Goal: Task Accomplishment & Management: Use online tool/utility

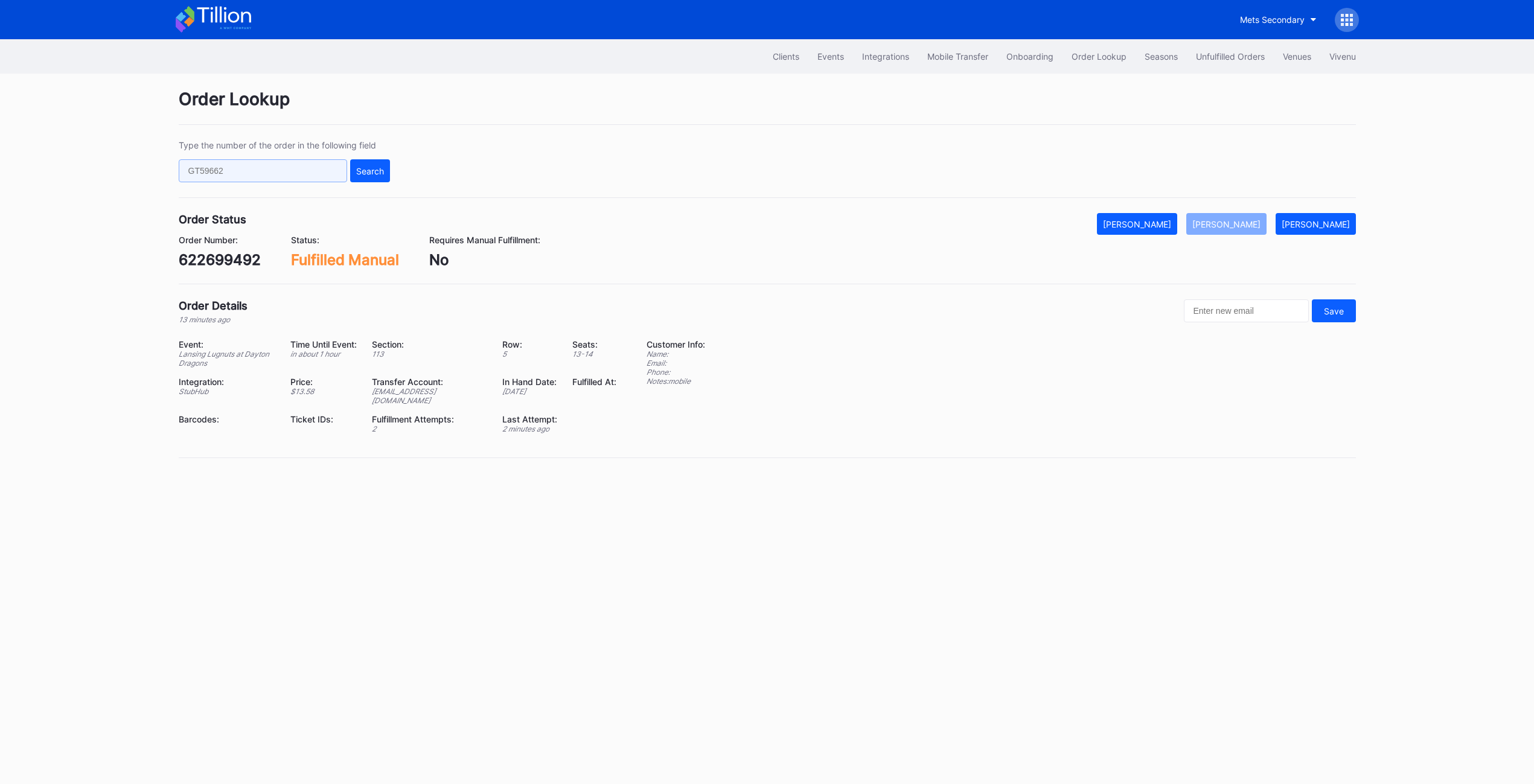
click at [281, 175] on input "text" at bounding box center [263, 170] width 169 height 23
paste input "538927770"
type input "538927770"
click at [373, 186] on div "Type the number of the order in the following field 538927770 Search" at bounding box center [767, 169] width 1177 height 58
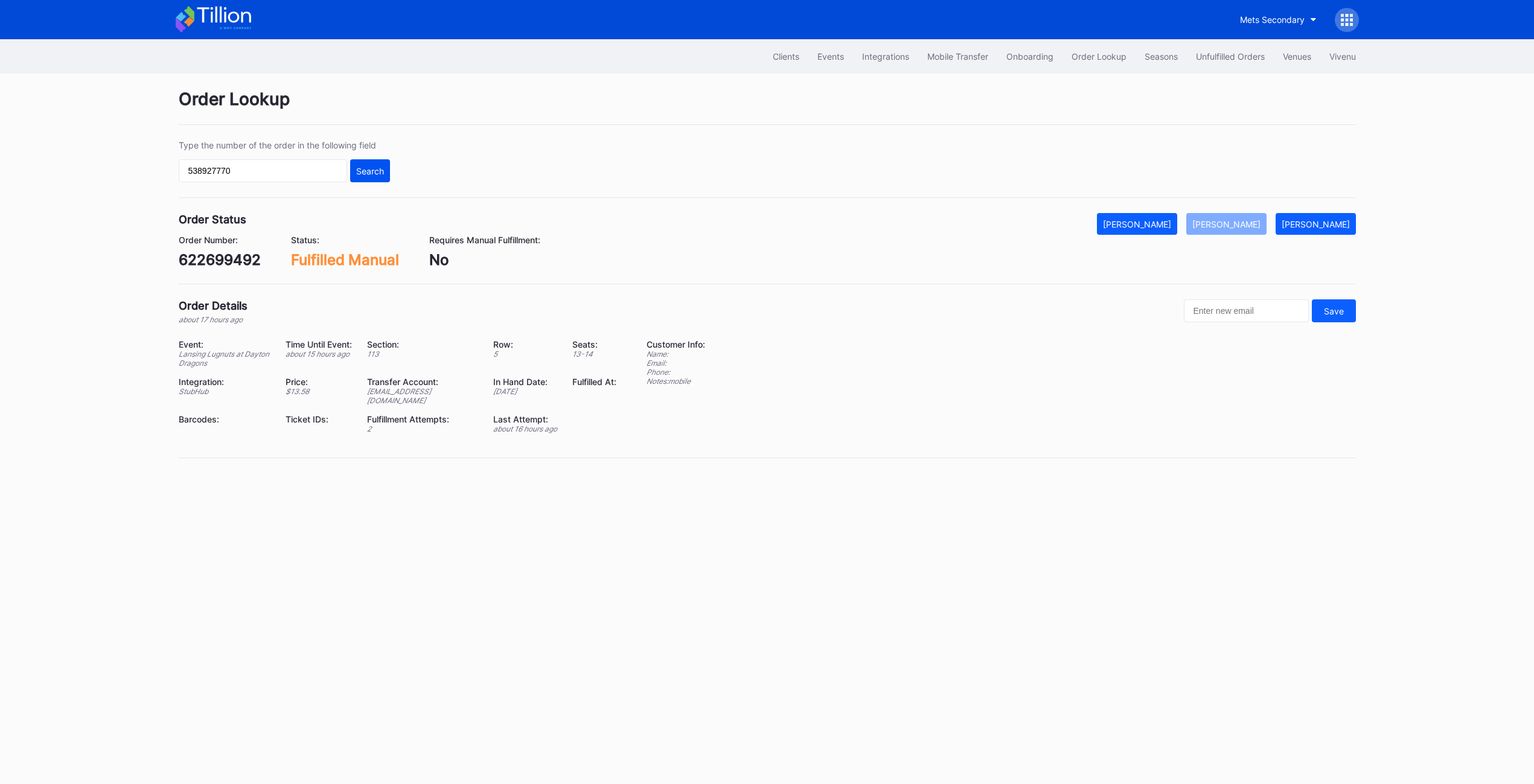
click at [368, 169] on div "Search" at bounding box center [370, 171] width 28 height 10
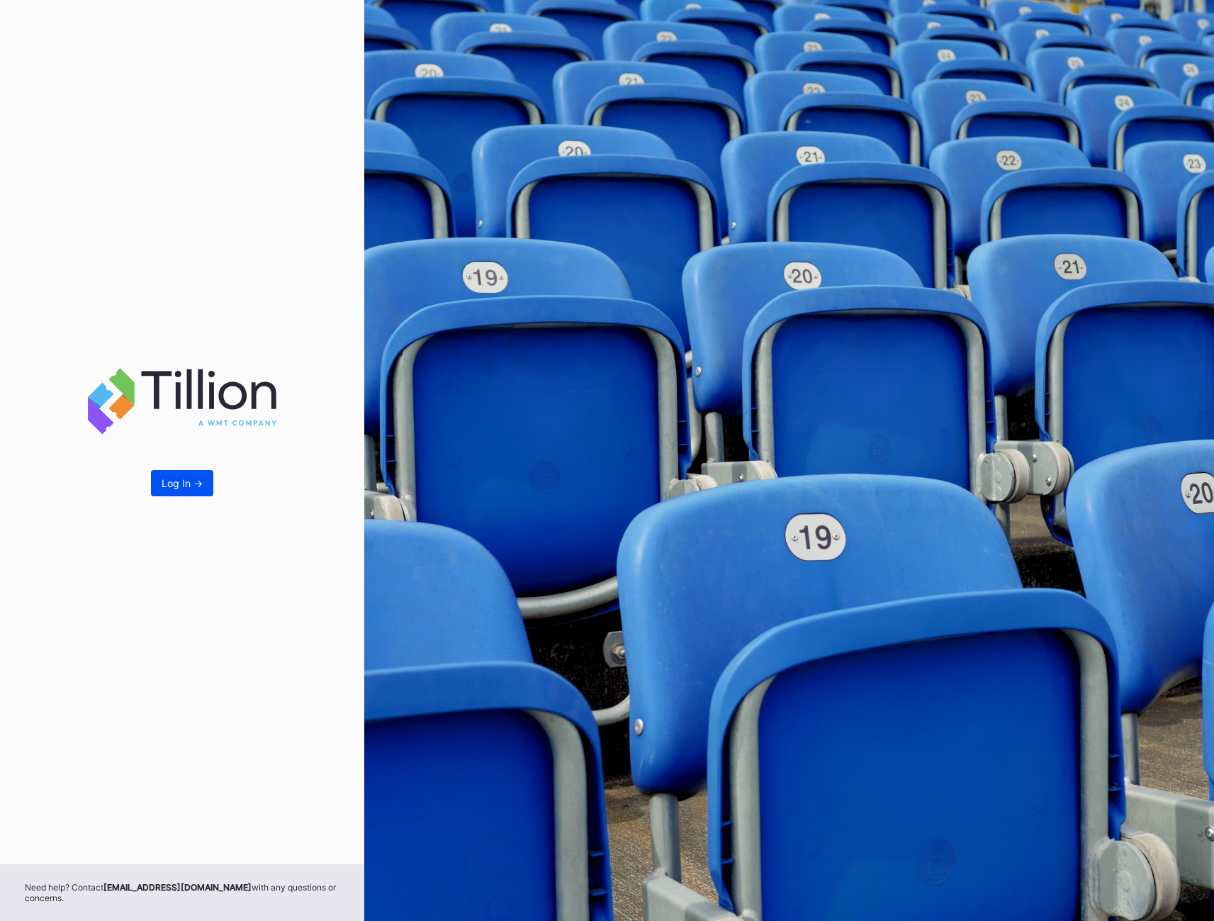
click at [170, 487] on div "Log In ->" at bounding box center [182, 483] width 41 height 12
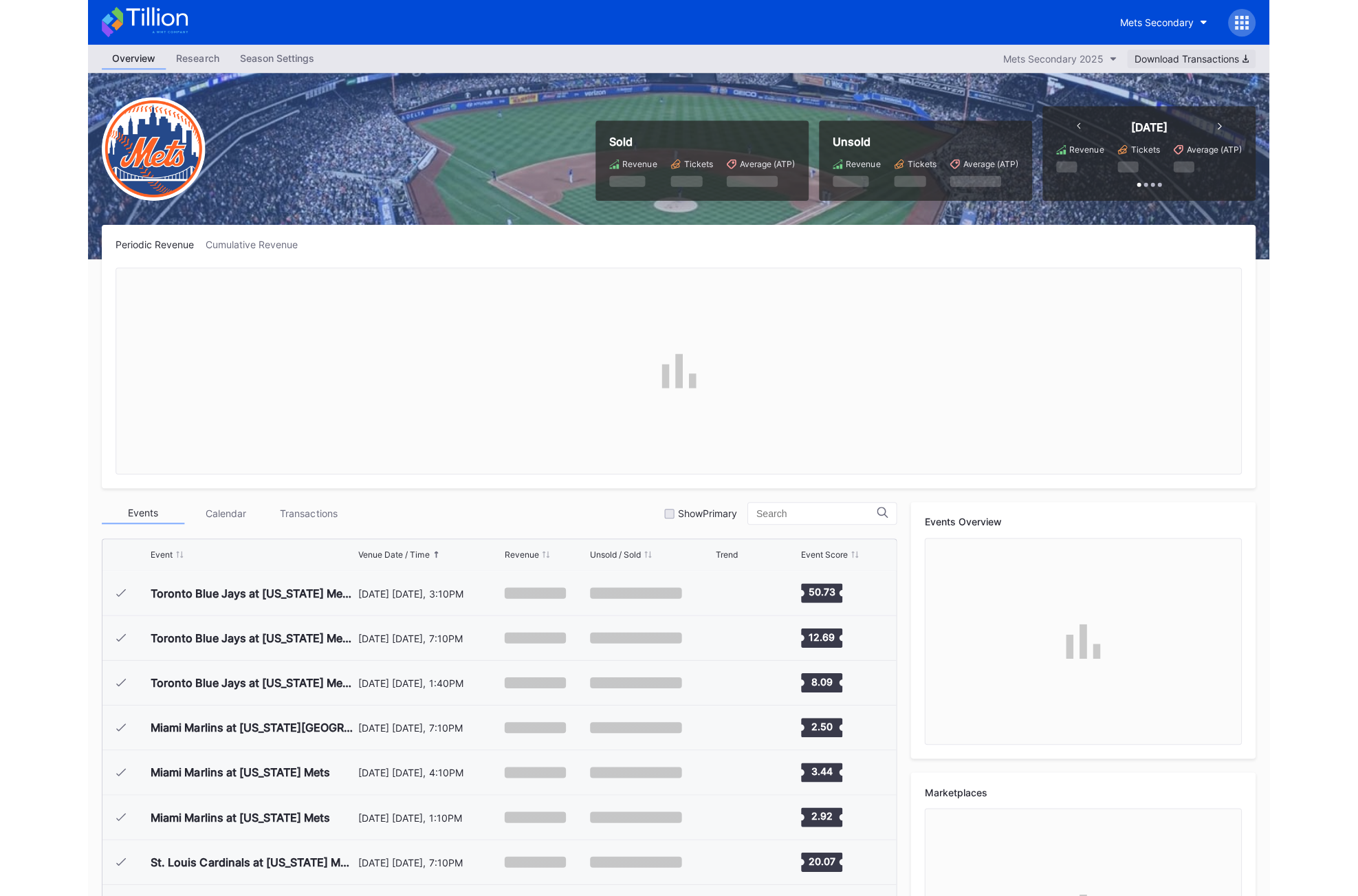
scroll to position [3124, 0]
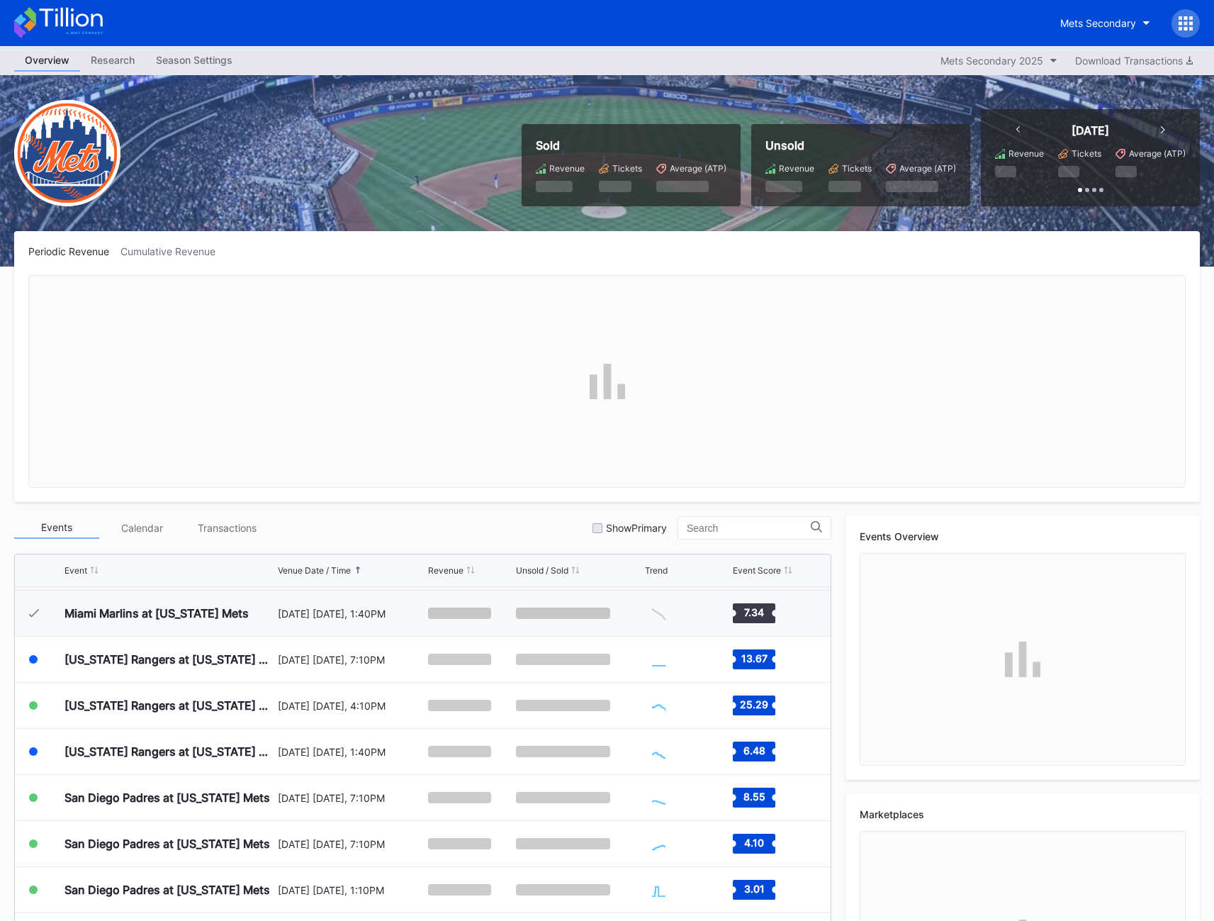
click at [1195, 23] on div at bounding box center [1186, 23] width 28 height 28
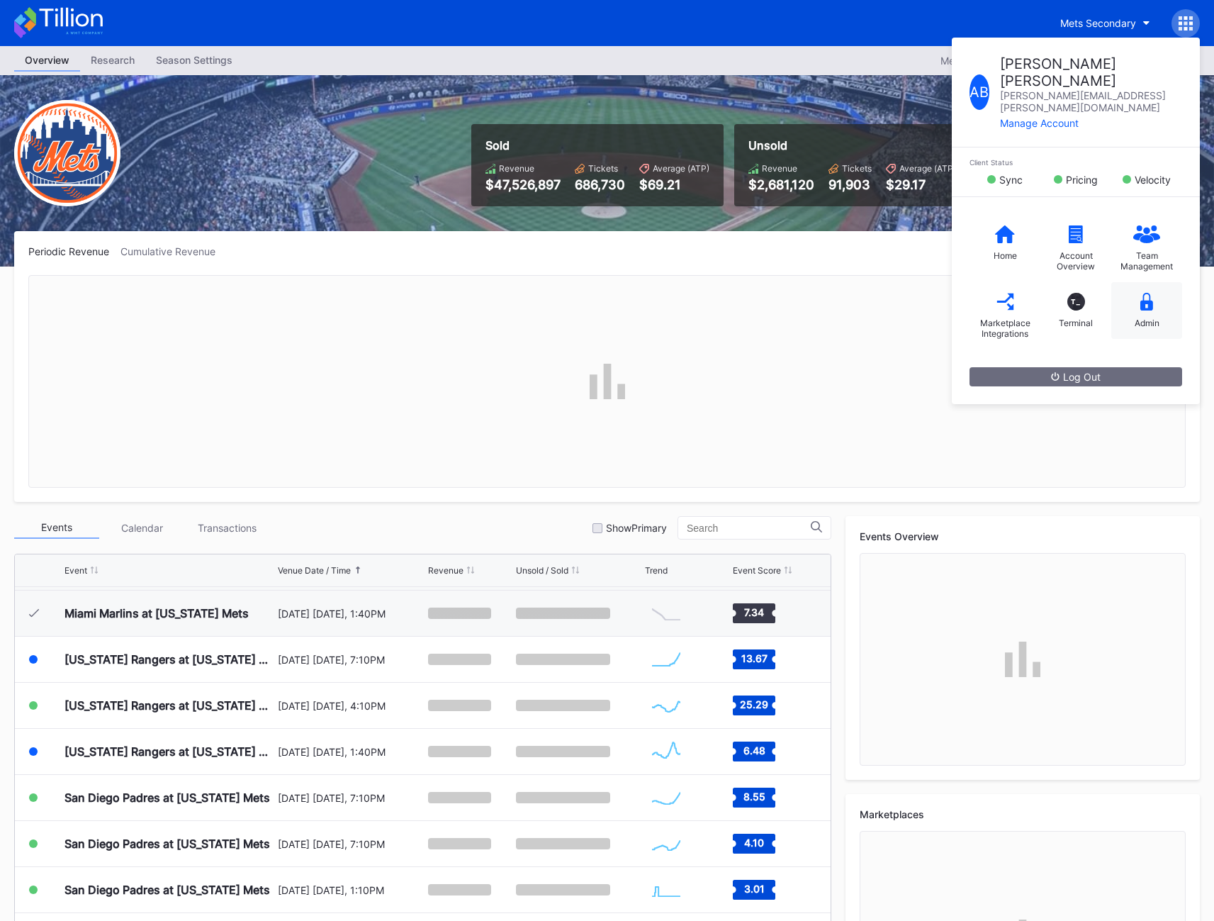
click at [1151, 284] on div "Admin" at bounding box center [1147, 310] width 71 height 57
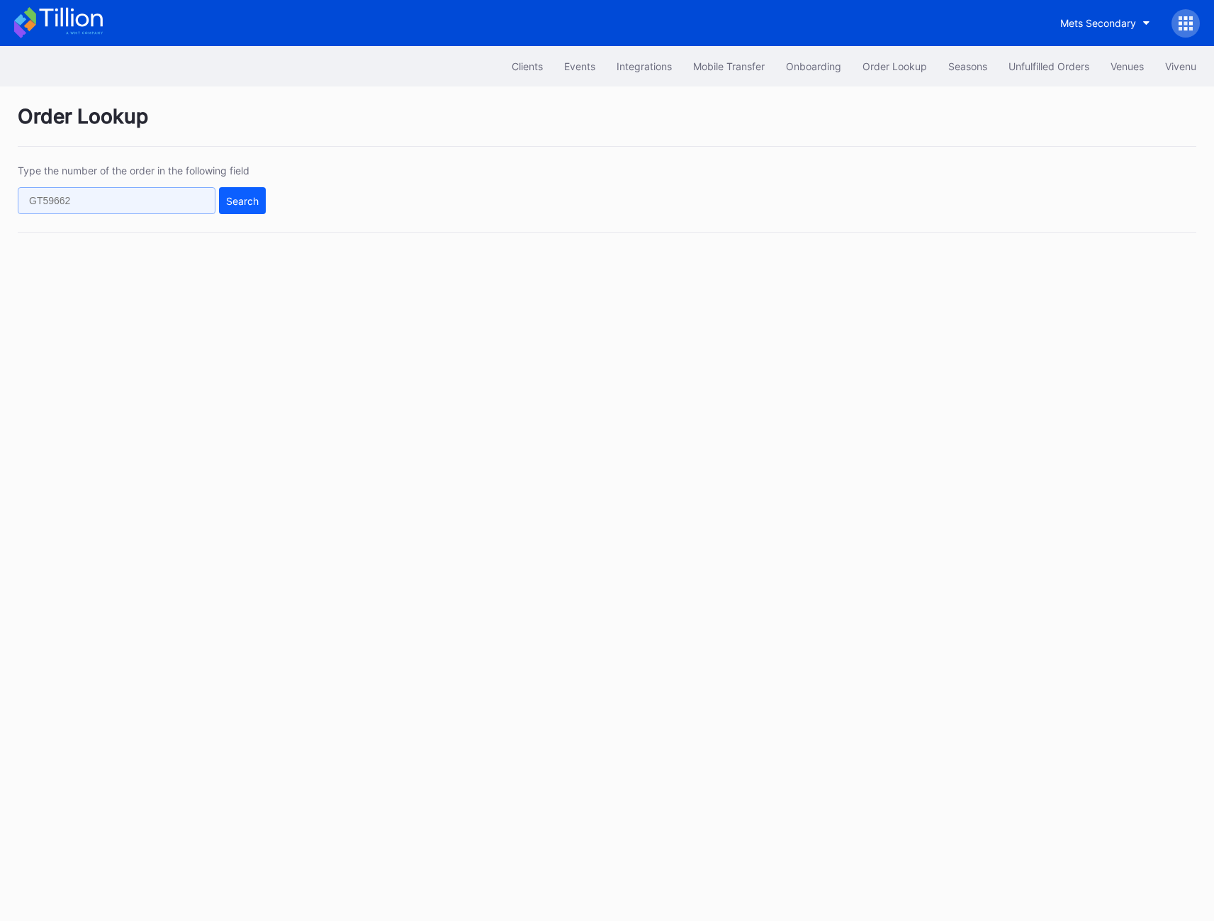
click at [76, 206] on input "text" at bounding box center [117, 200] width 198 height 27
paste input "538927770"
click at [251, 202] on div "Search" at bounding box center [242, 201] width 33 height 12
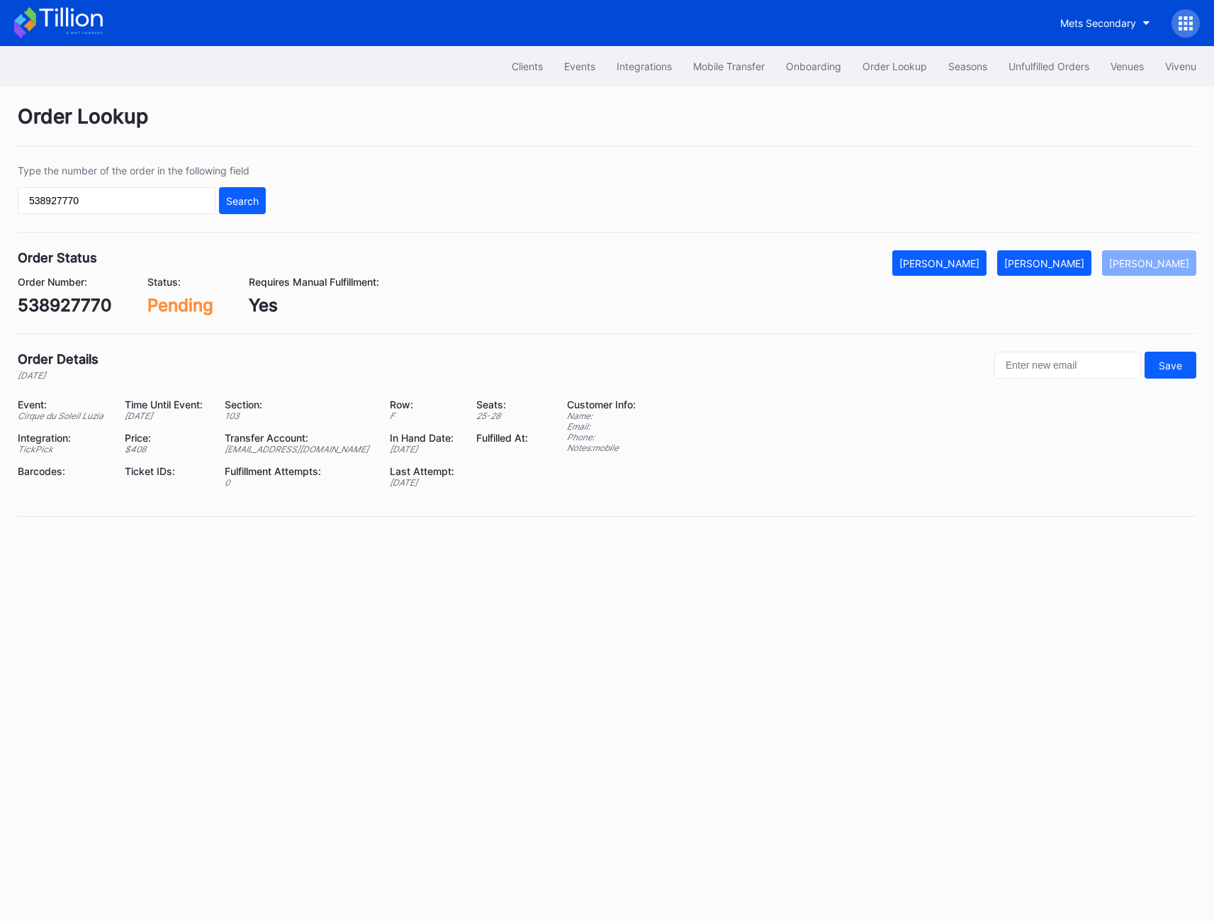
click at [50, 301] on div "538927770" at bounding box center [65, 305] width 94 height 21
copy div "538927770"
click at [1063, 266] on div "[PERSON_NAME]" at bounding box center [1045, 263] width 80 height 12
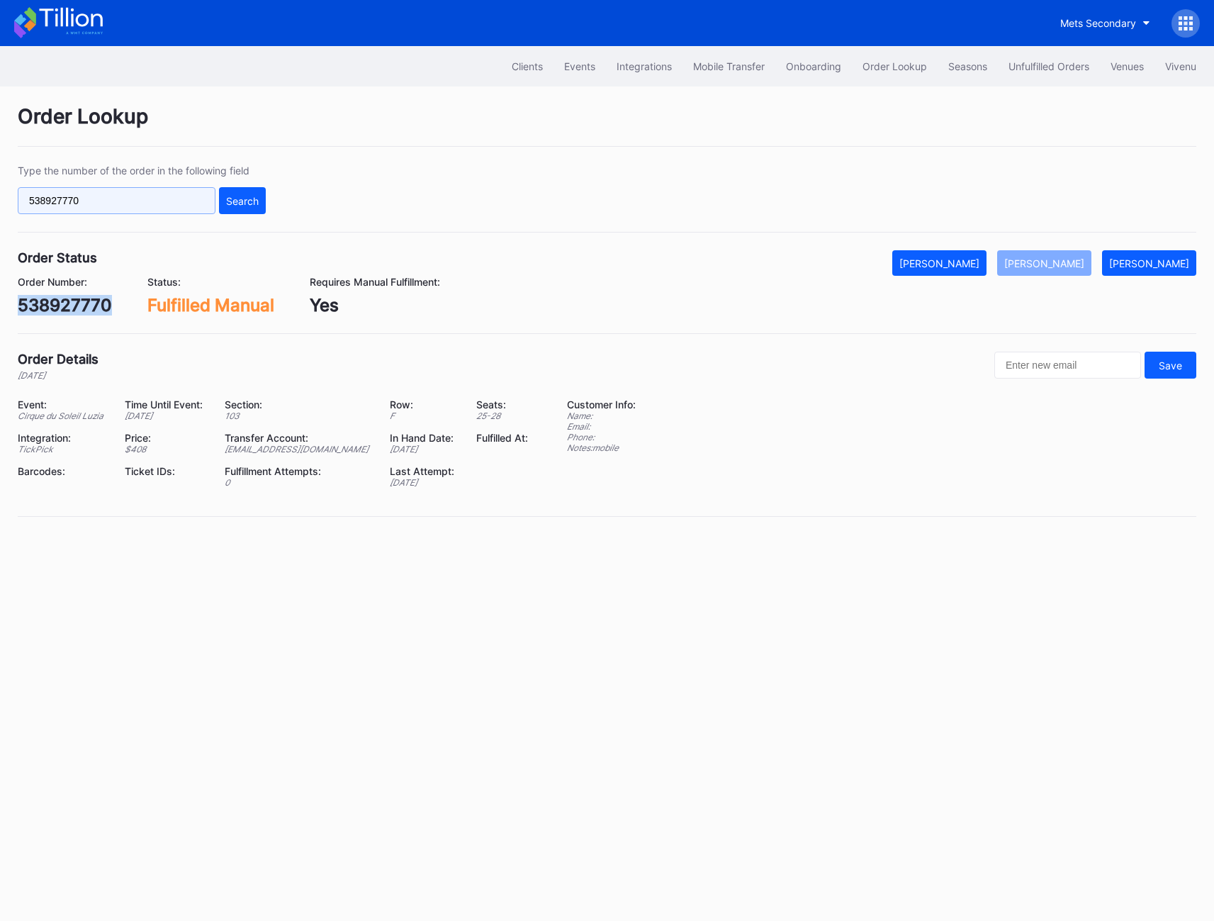
click at [77, 203] on input "538927770" at bounding box center [117, 200] width 198 height 27
paste input "622591535"
click at [254, 203] on div "Search" at bounding box center [242, 201] width 33 height 12
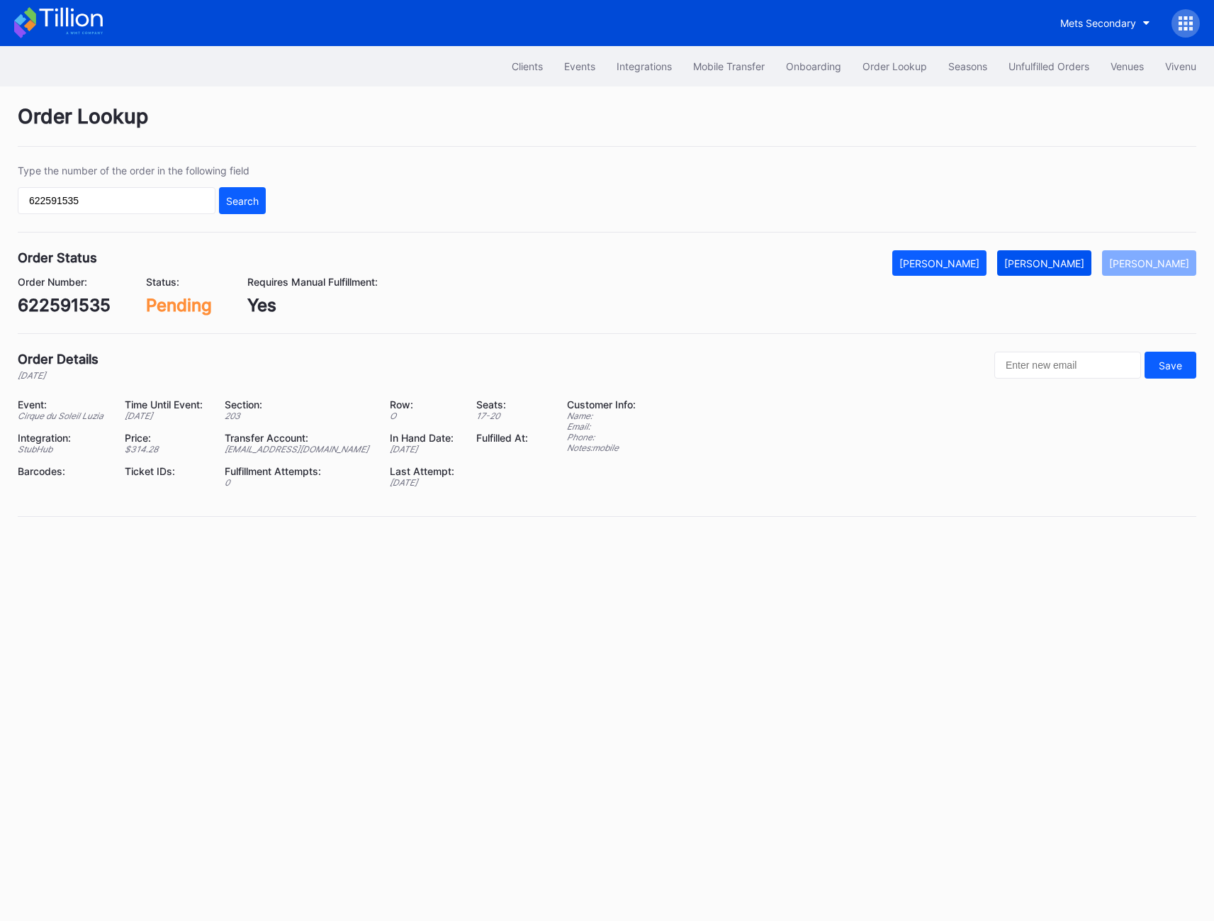
click at [1067, 262] on div "[PERSON_NAME]" at bounding box center [1045, 263] width 80 height 12
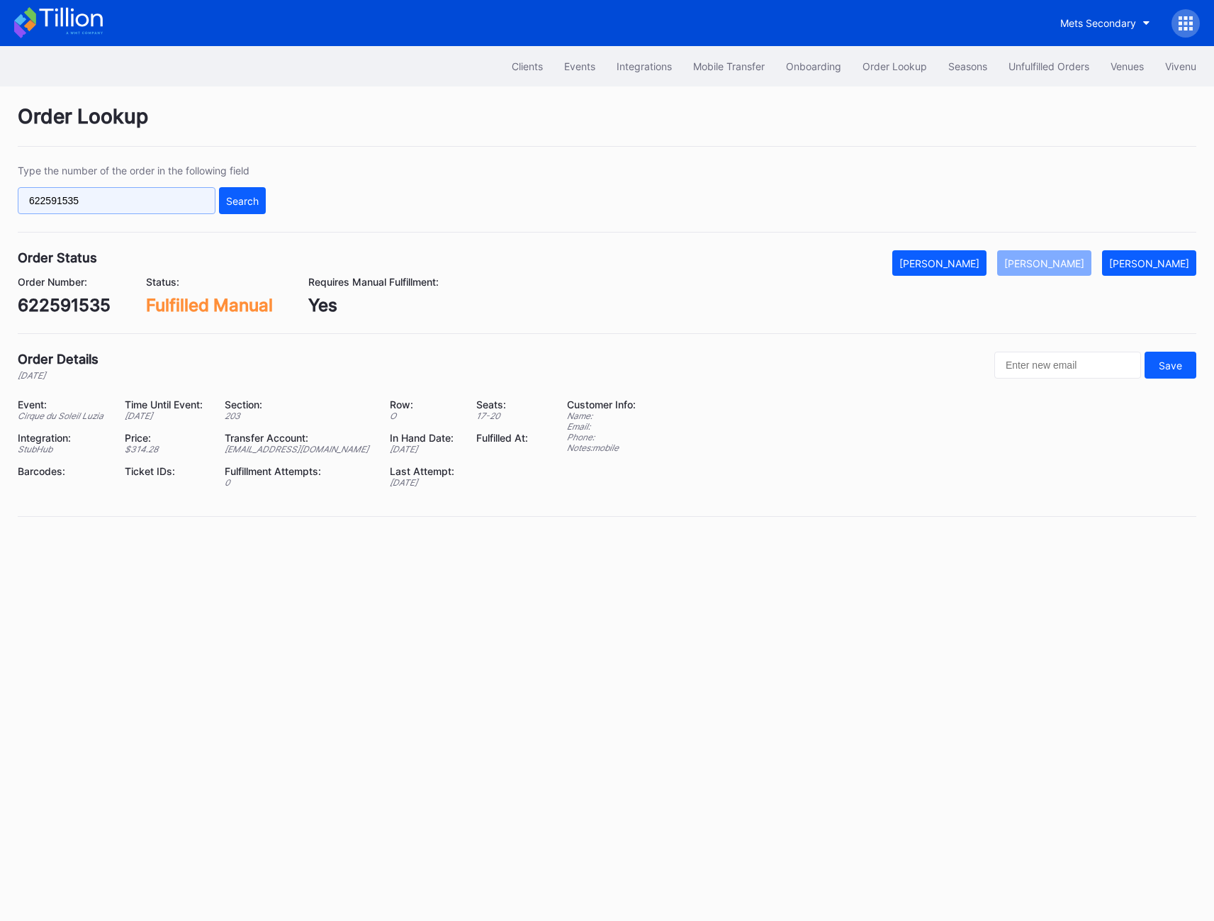
click at [90, 204] on input "622591535" at bounding box center [117, 200] width 198 height 27
paste input "U5HGS38LW"
click at [214, 204] on input "U5HGS38LW5" at bounding box center [117, 200] width 198 height 27
type input "U5HGS38LW5"
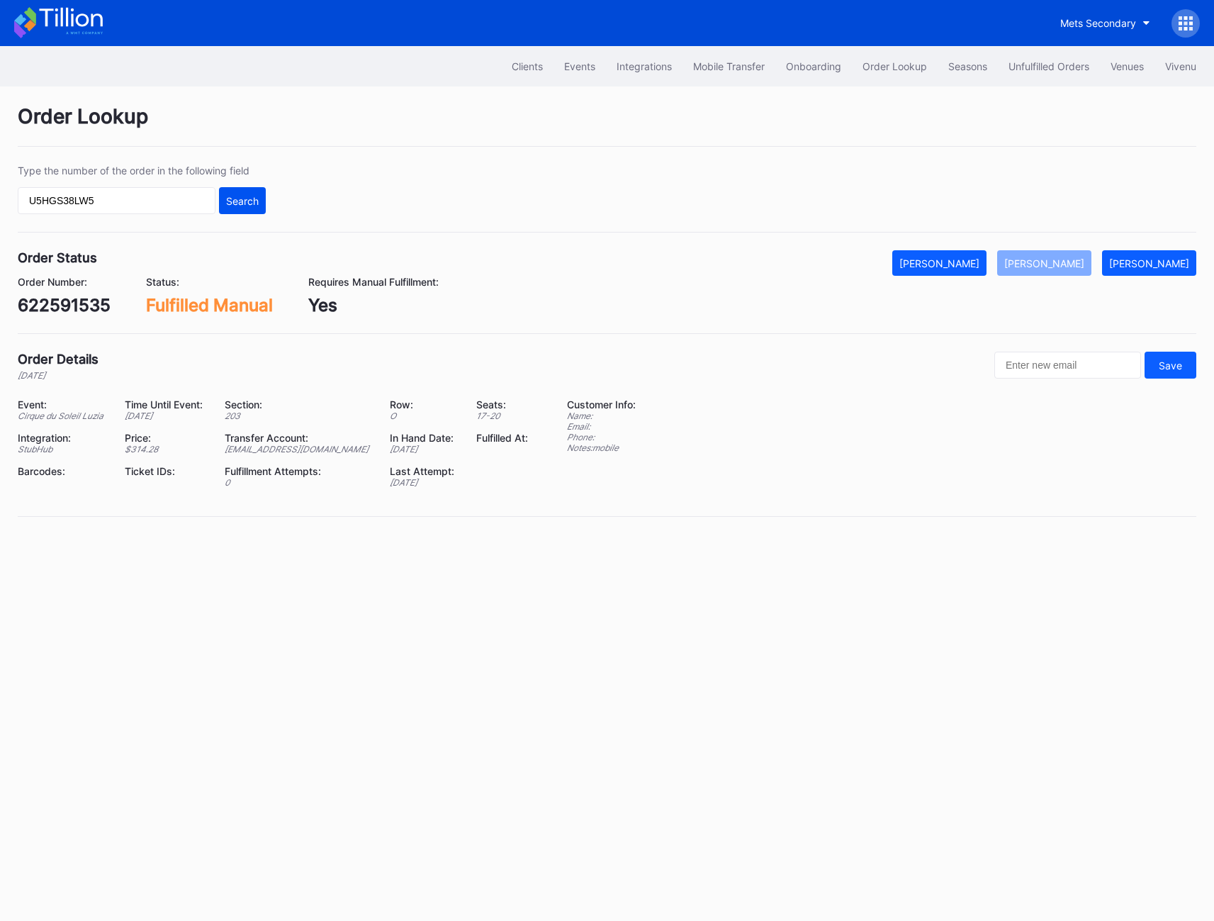
click at [244, 204] on div "Search" at bounding box center [242, 201] width 33 height 12
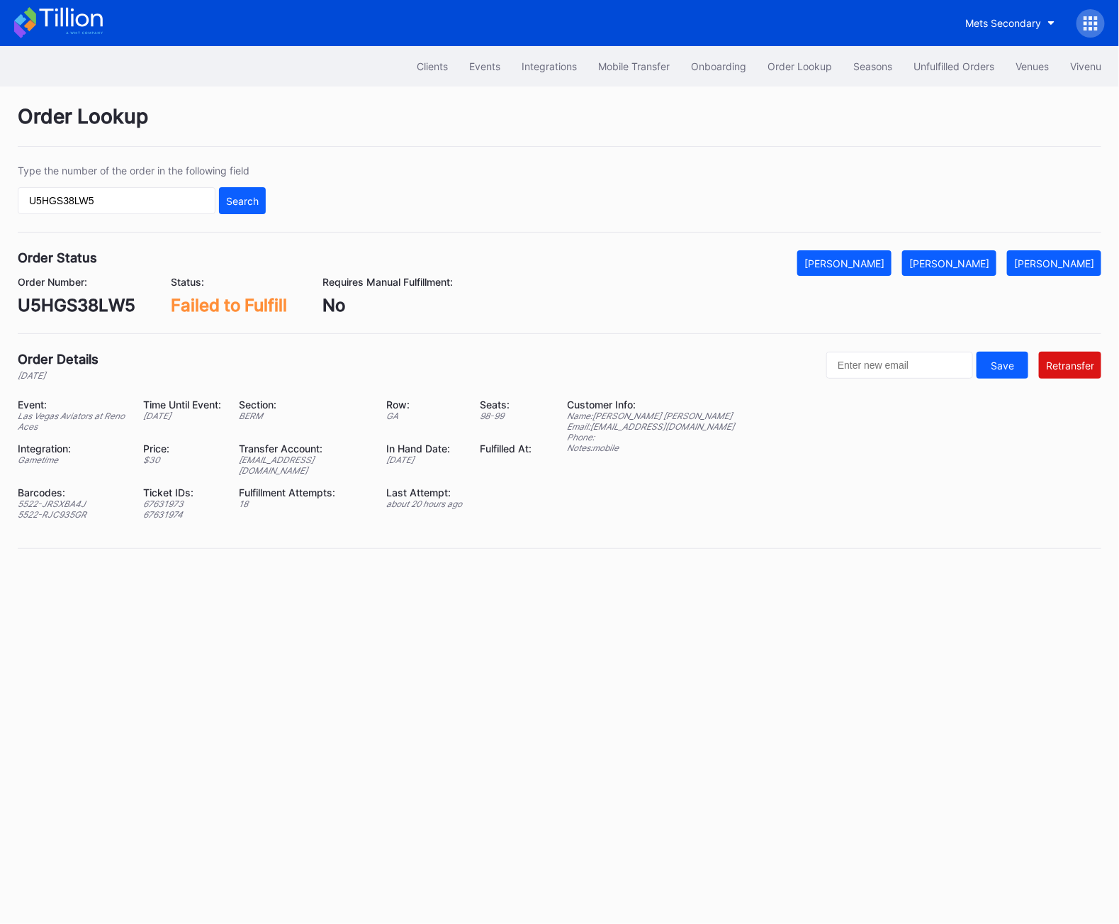
click at [113, 306] on div "U5HGS38LW5" at bounding box center [77, 305] width 118 height 21
copy div "U5HGS38LW5"
click at [958, 263] on div "[PERSON_NAME]" at bounding box center [950, 263] width 80 height 12
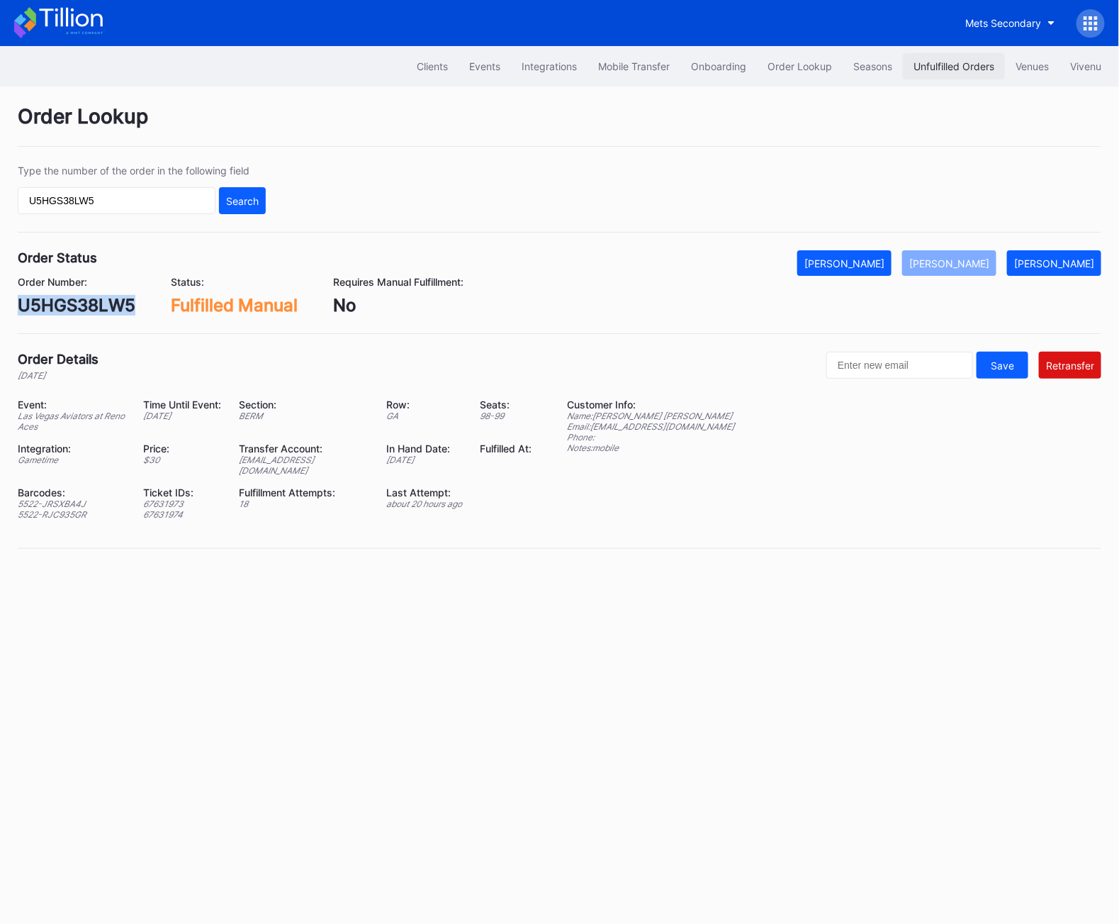
click at [935, 69] on div "Unfulfilled Orders" at bounding box center [954, 66] width 81 height 12
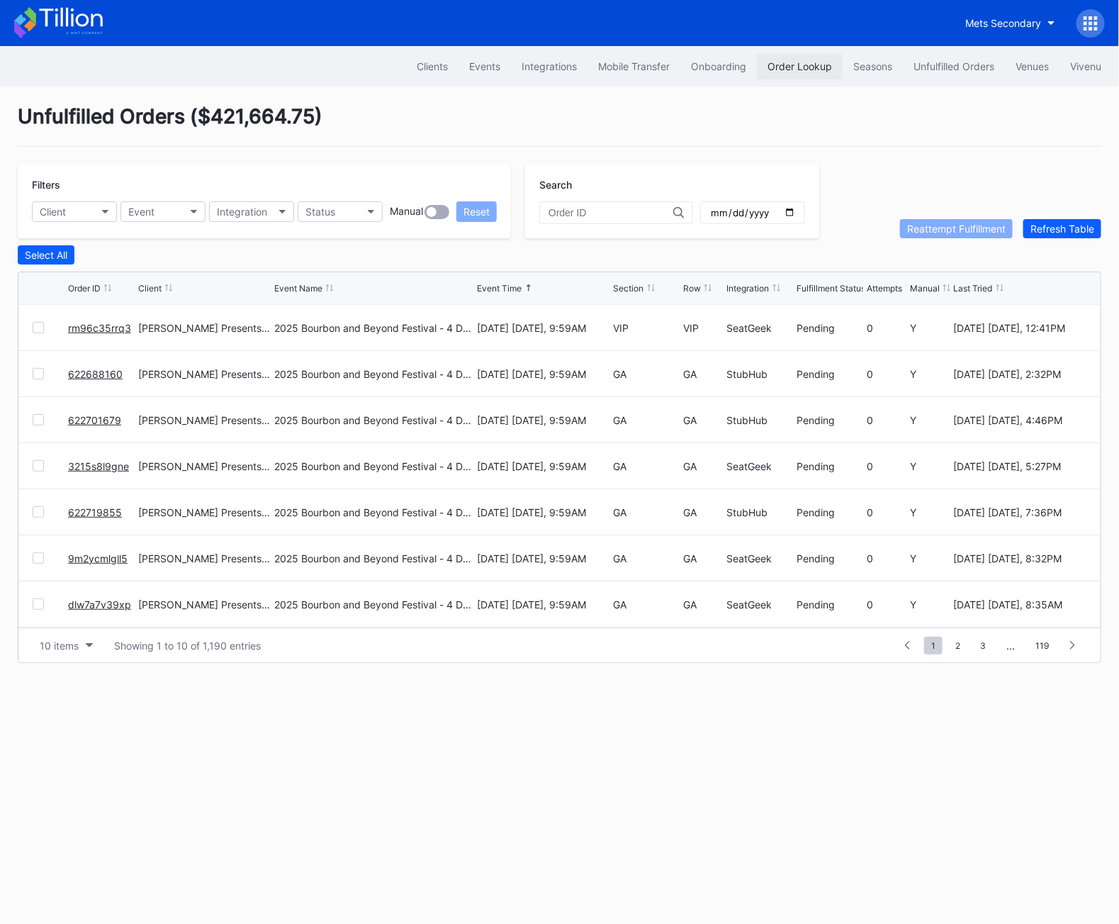
click at [815, 70] on div "Order Lookup" at bounding box center [800, 66] width 65 height 12
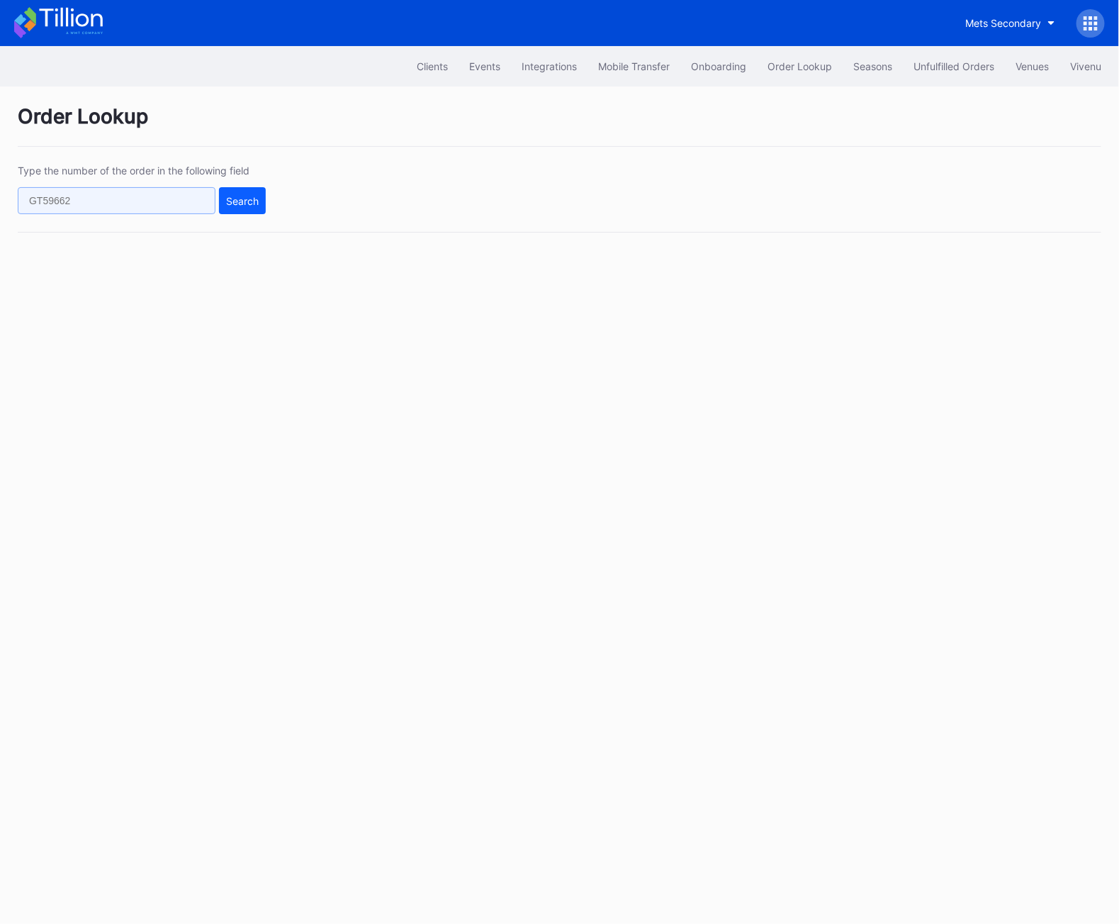
click at [101, 200] on input "text" at bounding box center [117, 200] width 198 height 27
paste input "RMPGGCLVA7"
click at [244, 199] on div "Search" at bounding box center [242, 201] width 33 height 12
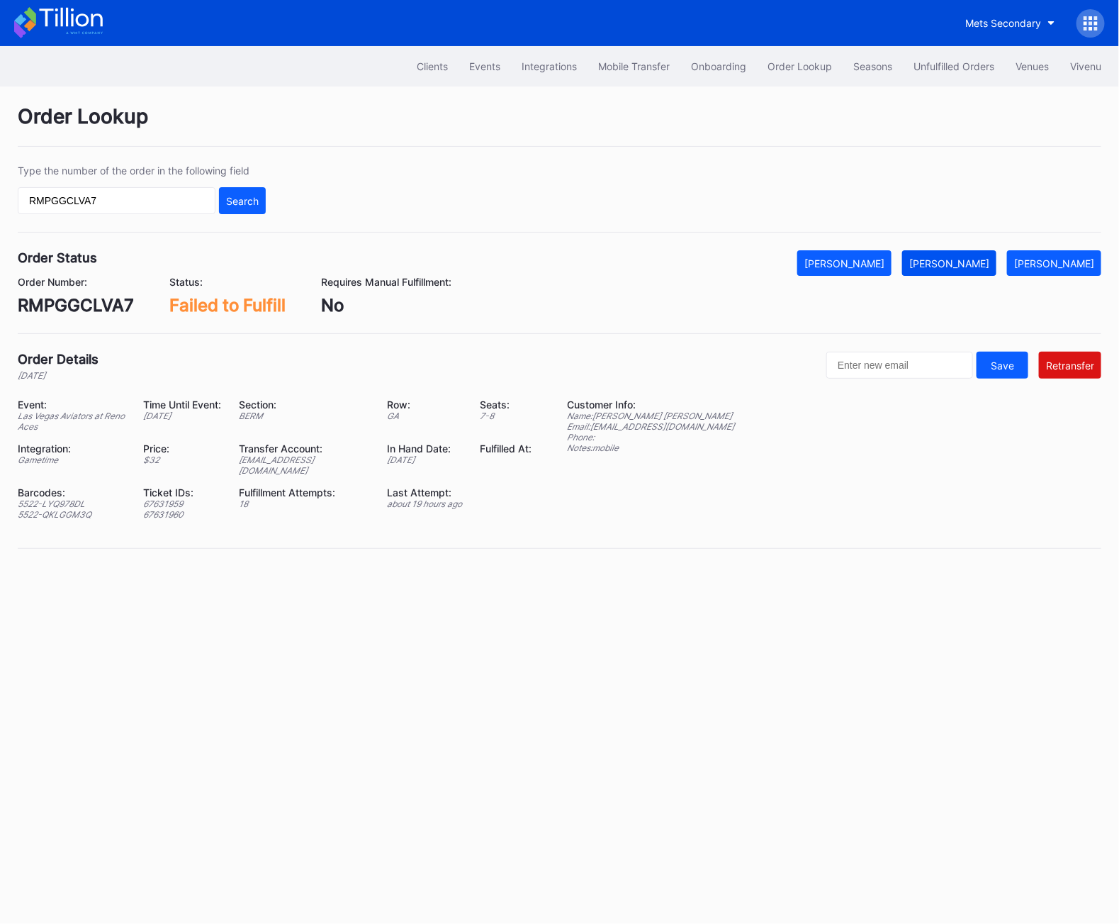
click at [973, 265] on div "[PERSON_NAME]" at bounding box center [950, 263] width 80 height 12
click at [89, 309] on div "RMPGGCLVA7" at bounding box center [76, 305] width 116 height 21
copy div "RMPGGCLVA7"
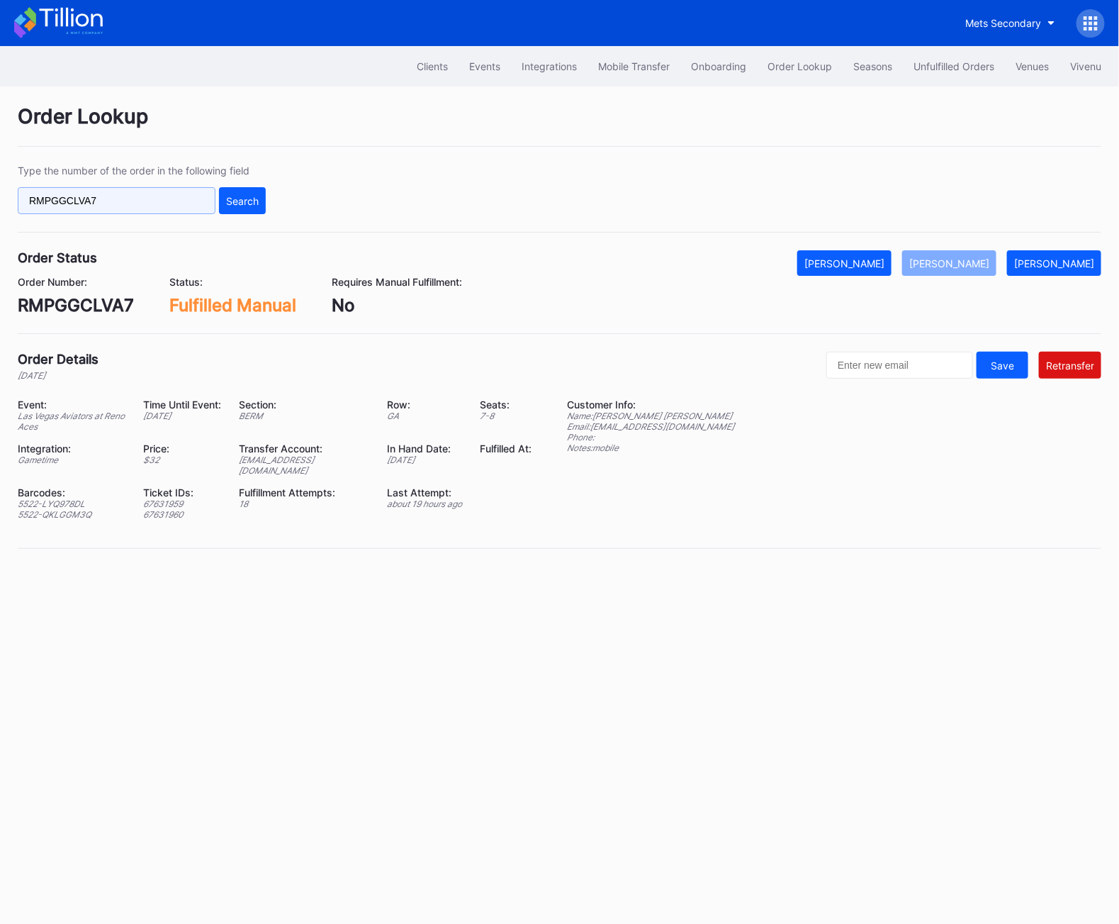
click at [79, 187] on input "RMPGGCLVA7" at bounding box center [117, 200] width 198 height 27
paste input "FRUSDFMI74"
click at [257, 187] on button "Search" at bounding box center [242, 200] width 47 height 27
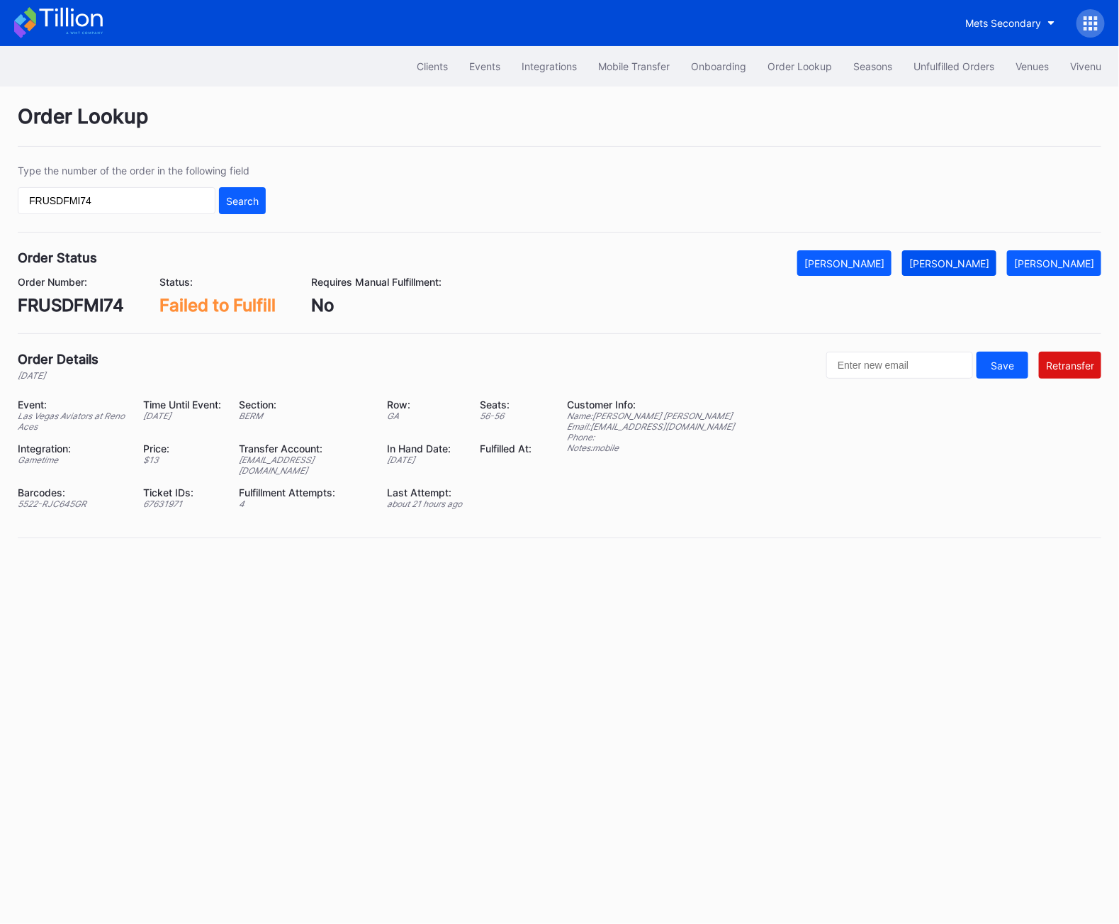
click at [990, 267] on div "[PERSON_NAME]" at bounding box center [950, 263] width 80 height 12
click at [90, 313] on div "FRUSDFMI74" at bounding box center [71, 305] width 106 height 21
copy div "FRUSDFMI74"
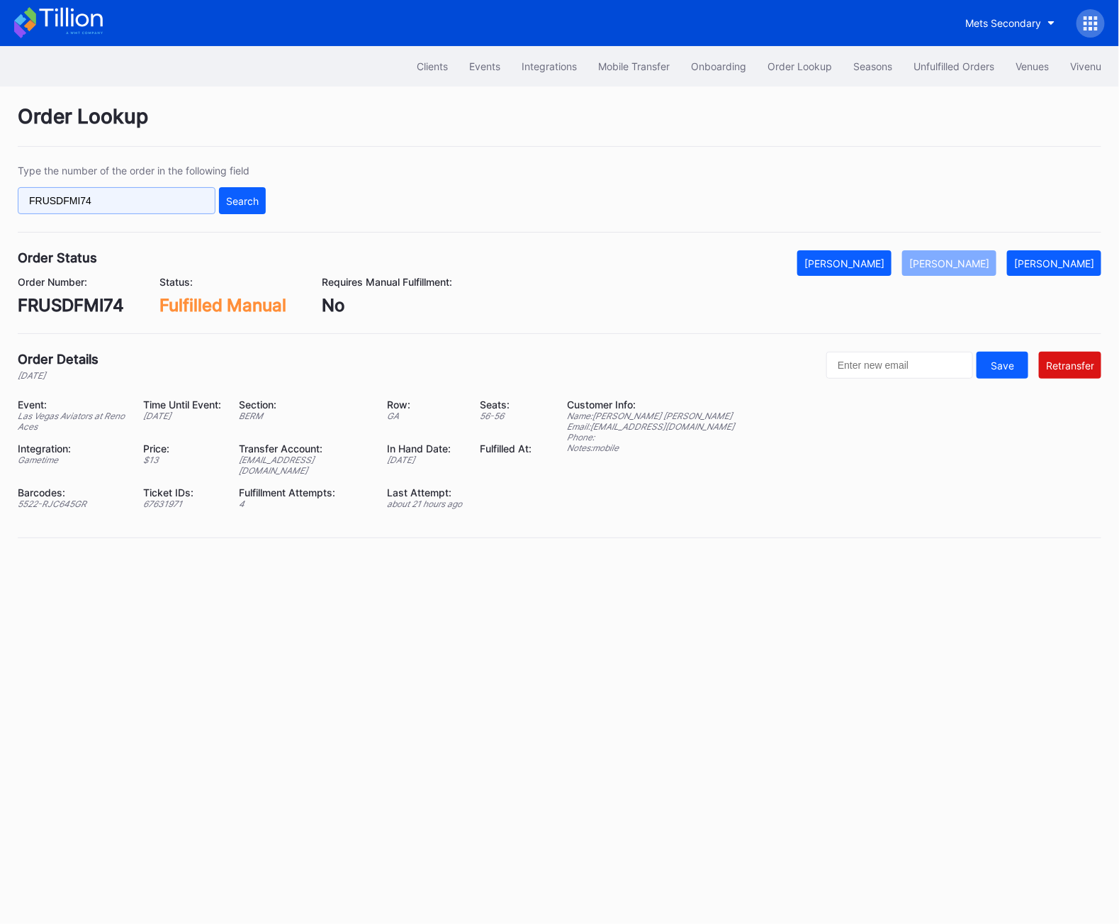
click at [125, 194] on input "FRUSDFMI74" at bounding box center [117, 200] width 198 height 27
paste input "3MMSL5LHCV"
click at [237, 204] on div "Search" at bounding box center [242, 201] width 33 height 12
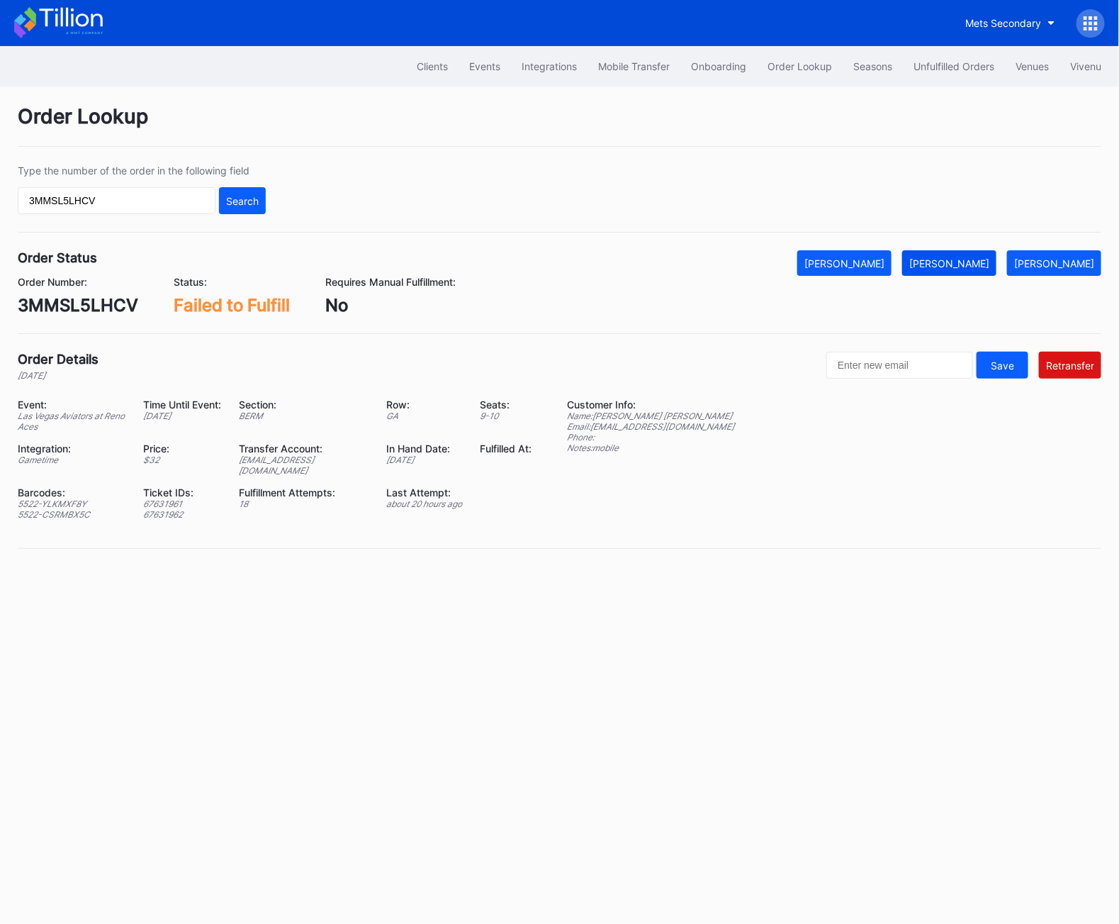
click at [956, 266] on div "[PERSON_NAME]" at bounding box center [950, 263] width 80 height 12
click at [72, 289] on div "Order Number: 3MMSL5LHCV" at bounding box center [78, 296] width 121 height 40
copy div "3MMSL5LHCV"
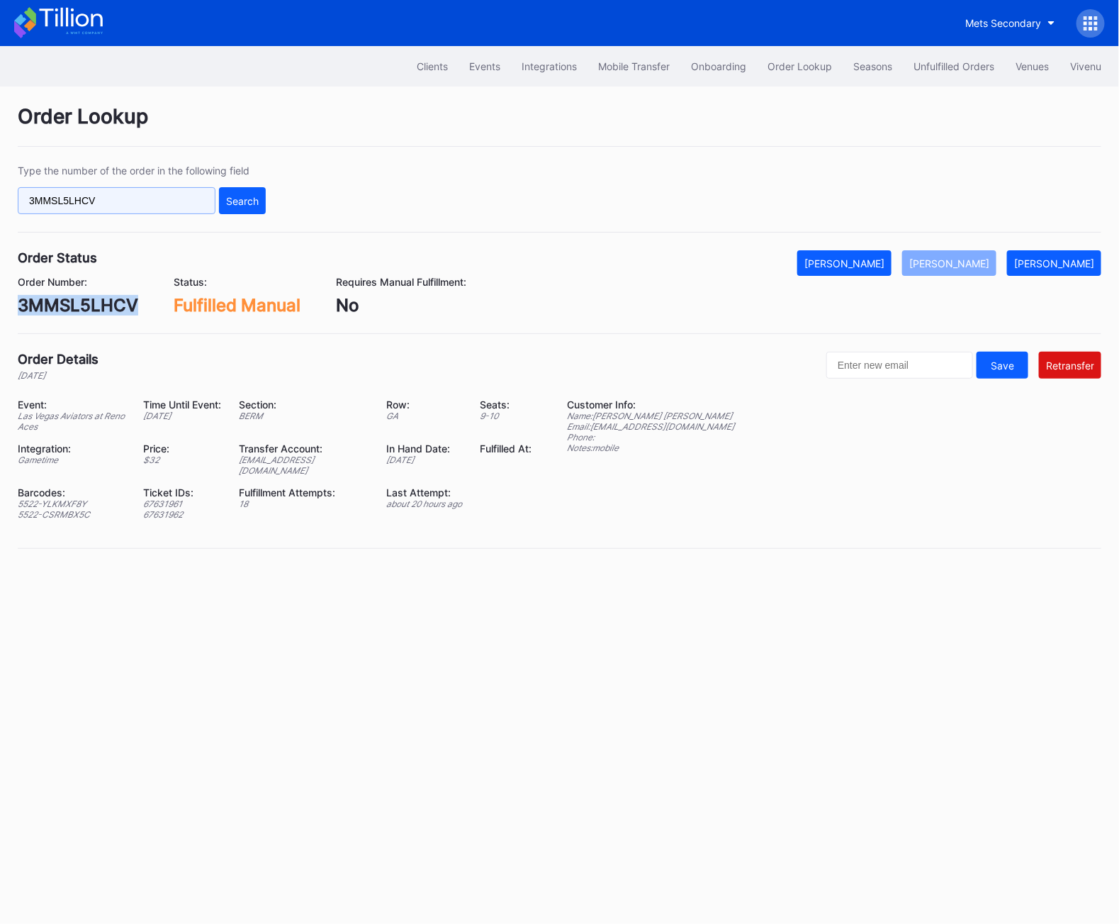
click at [68, 200] on input "3MMSL5LHCV" at bounding box center [117, 200] width 198 height 27
paste input "XVIEPTZQEZ"
click at [237, 205] on div "Search" at bounding box center [242, 201] width 33 height 12
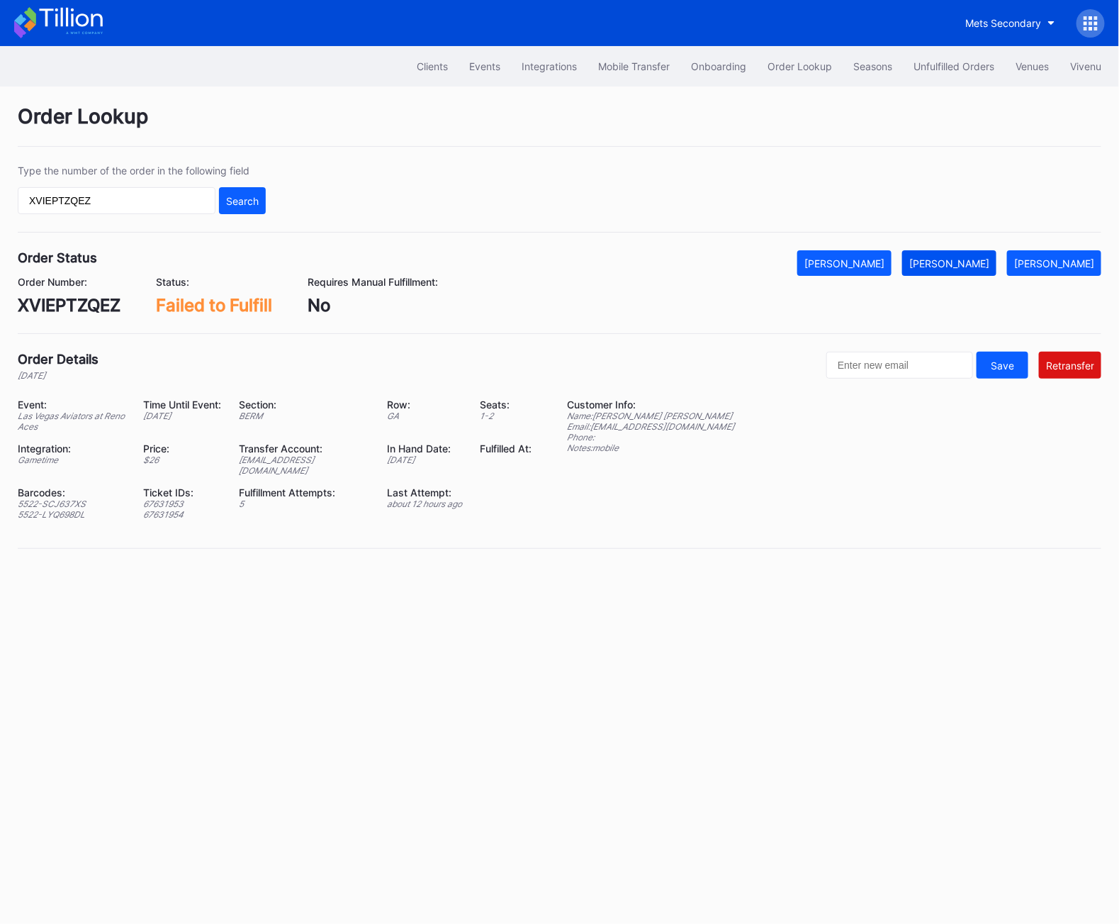
click at [990, 260] on div "[PERSON_NAME]" at bounding box center [950, 263] width 80 height 12
click at [101, 208] on input "XVIEPTZQEZ" at bounding box center [117, 200] width 198 height 27
paste input "J7YWXCRAW1"
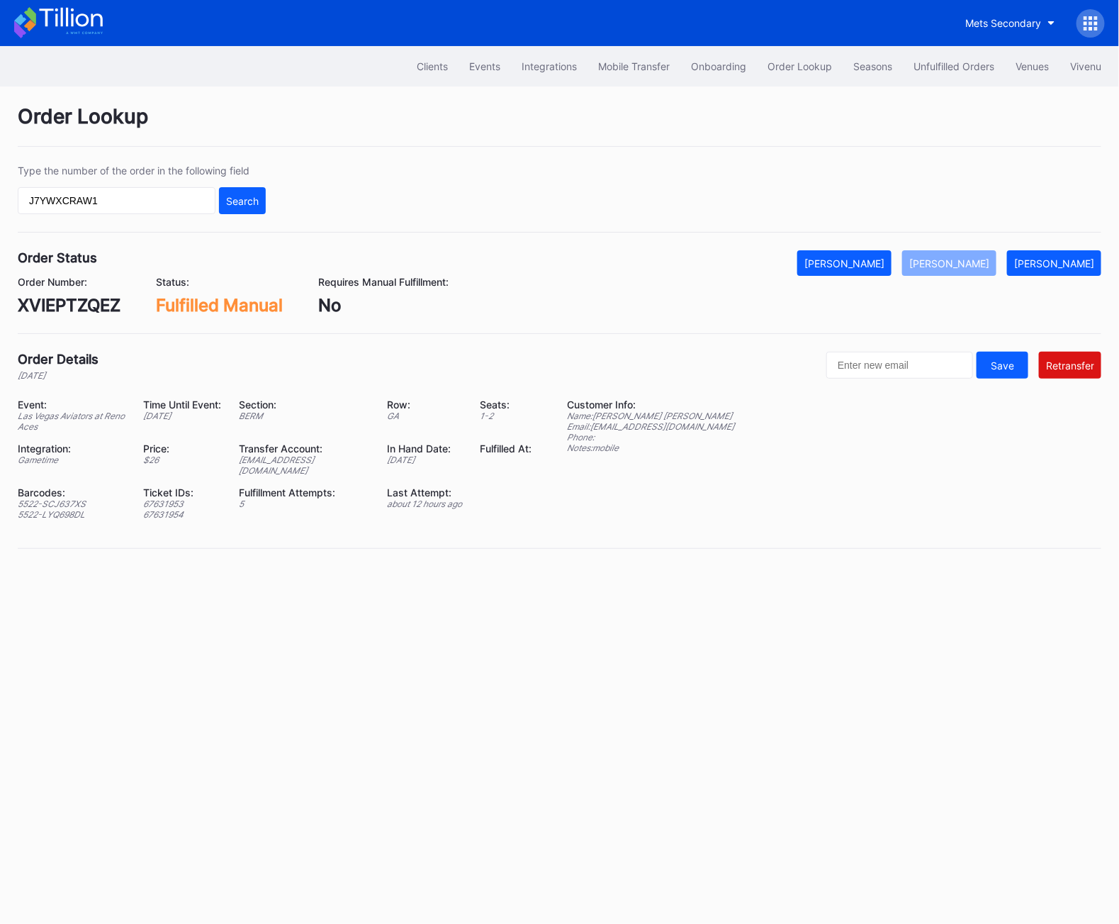
click at [269, 207] on div "Type the number of the order in the following field J7YWXCRAW1 Search" at bounding box center [560, 198] width 1084 height 68
click at [254, 203] on div "Search" at bounding box center [242, 201] width 33 height 12
click at [954, 276] on div "Order Number: J7YWXCRAW1 Status: Failed to Fulfill Requires Manual Fulfillment:…" at bounding box center [560, 296] width 1084 height 40
click at [954, 272] on button "[PERSON_NAME]" at bounding box center [949, 263] width 94 height 26
click at [63, 208] on input "J7YWXCRAW1" at bounding box center [117, 200] width 198 height 27
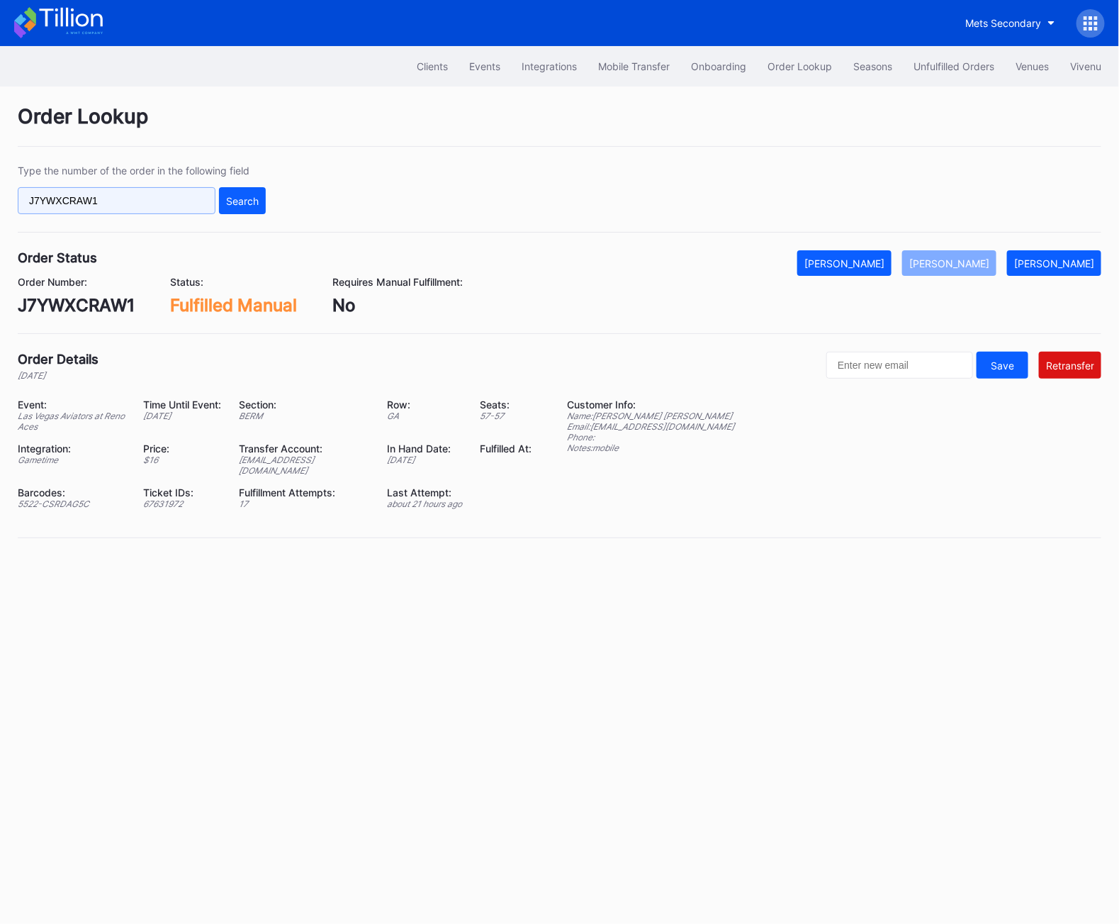
click at [63, 208] on input "J7YWXCRAW1" at bounding box center [117, 200] width 198 height 27
paste input "C2385JMJKJ"
type input "C2385JMJKJ"
click at [223, 205] on button "Search" at bounding box center [242, 200] width 47 height 27
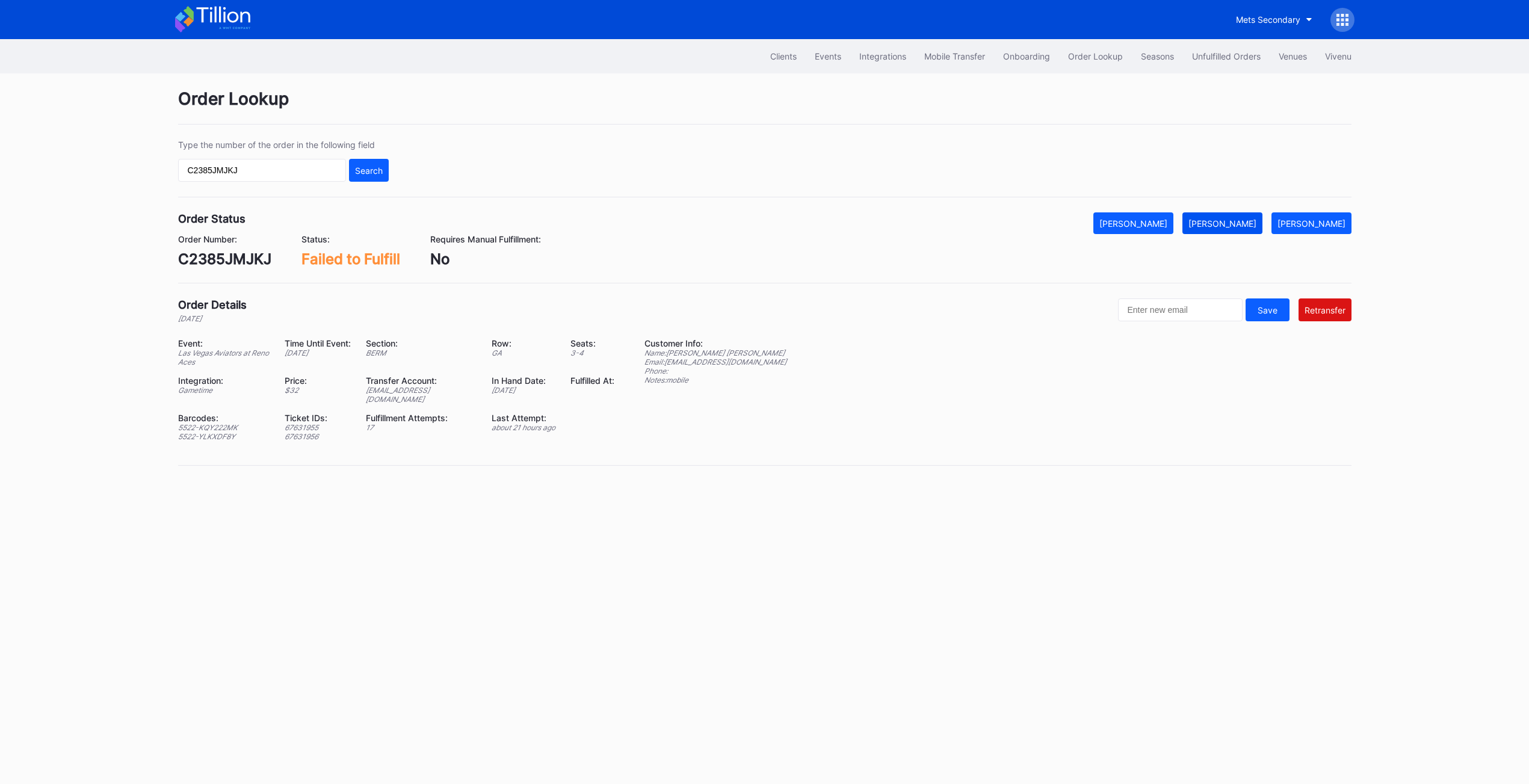
click at [1031, 227] on div "[PERSON_NAME]" at bounding box center [1223, 223] width 68 height 10
click at [247, 261] on div "C2385JMJKJ" at bounding box center [225, 259] width 93 height 18
copy div "C2385JMJKJ"
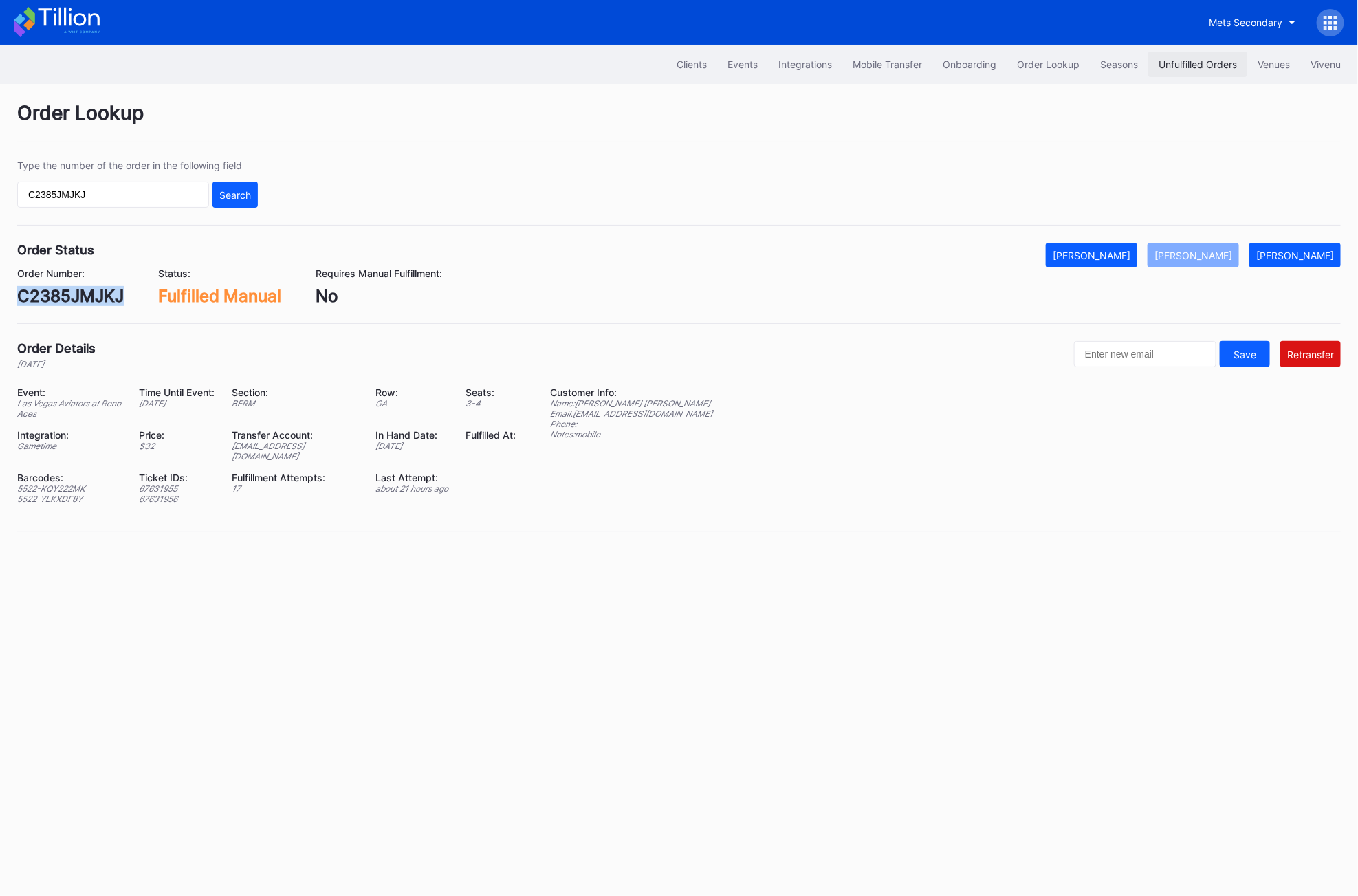
click at [1172, 67] on div "Unfulfilled Orders" at bounding box center [1198, 64] width 79 height 12
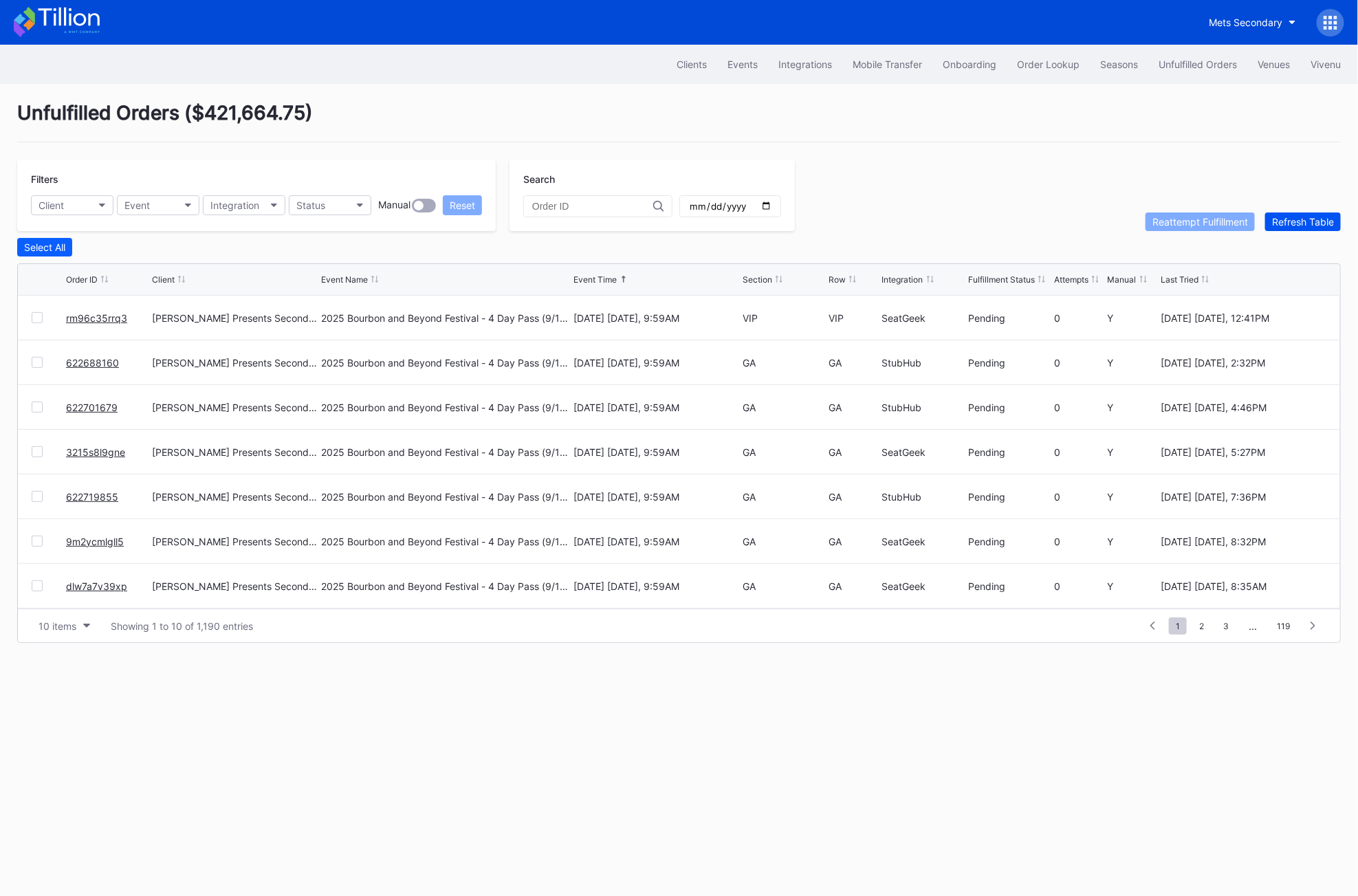
click at [1178, 213] on button "Refresh Table" at bounding box center [1303, 221] width 76 height 18
click at [1178, 227] on button "Refresh Table" at bounding box center [1303, 221] width 76 height 18
click at [1038, 63] on div "Order Lookup" at bounding box center [1049, 64] width 63 height 12
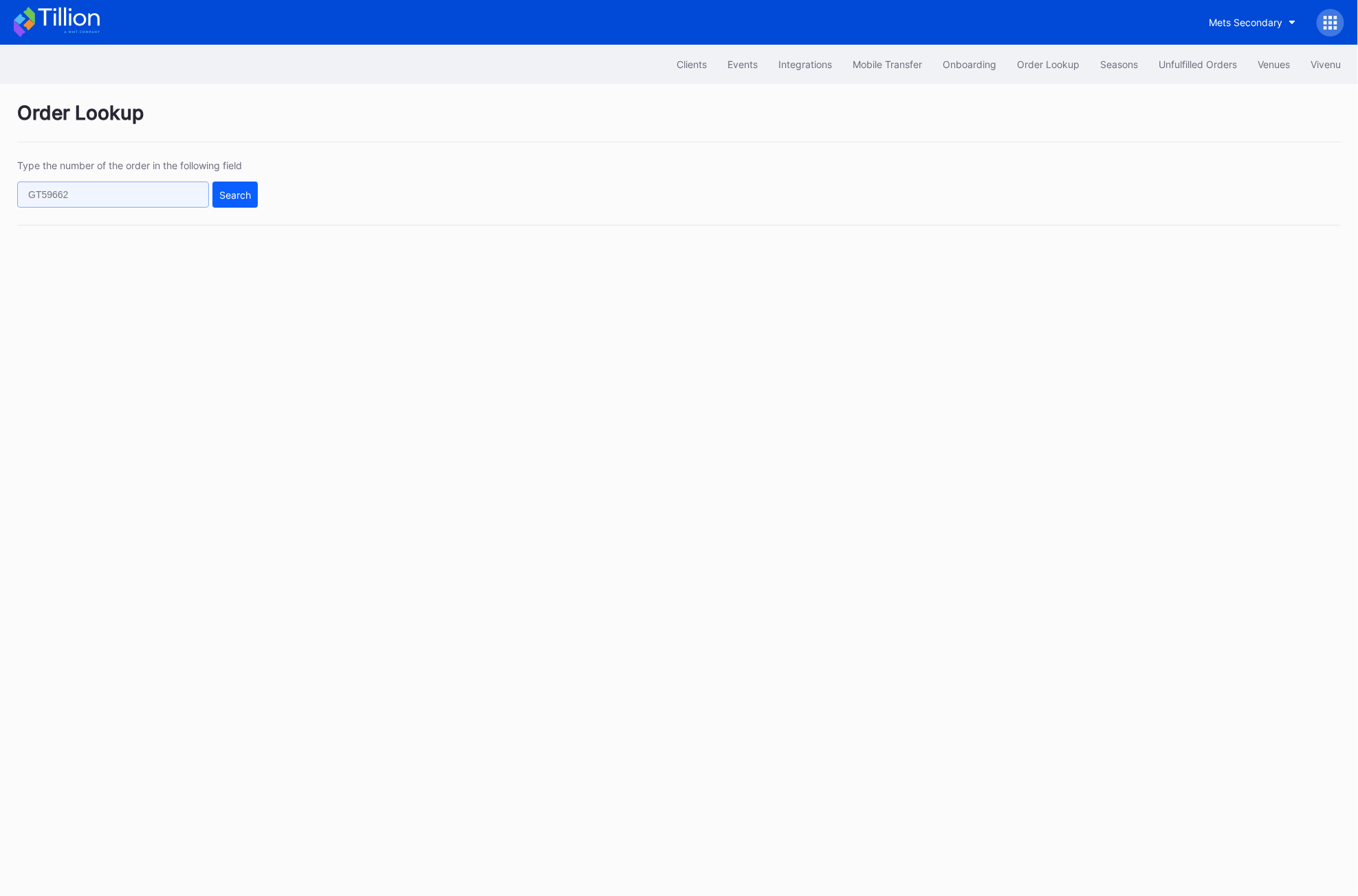
click at [188, 195] on input "text" at bounding box center [113, 194] width 192 height 26
paste input "IC5584YXKH"
type input "IC5584YXKH"
click at [242, 202] on button "Search" at bounding box center [235, 194] width 46 height 26
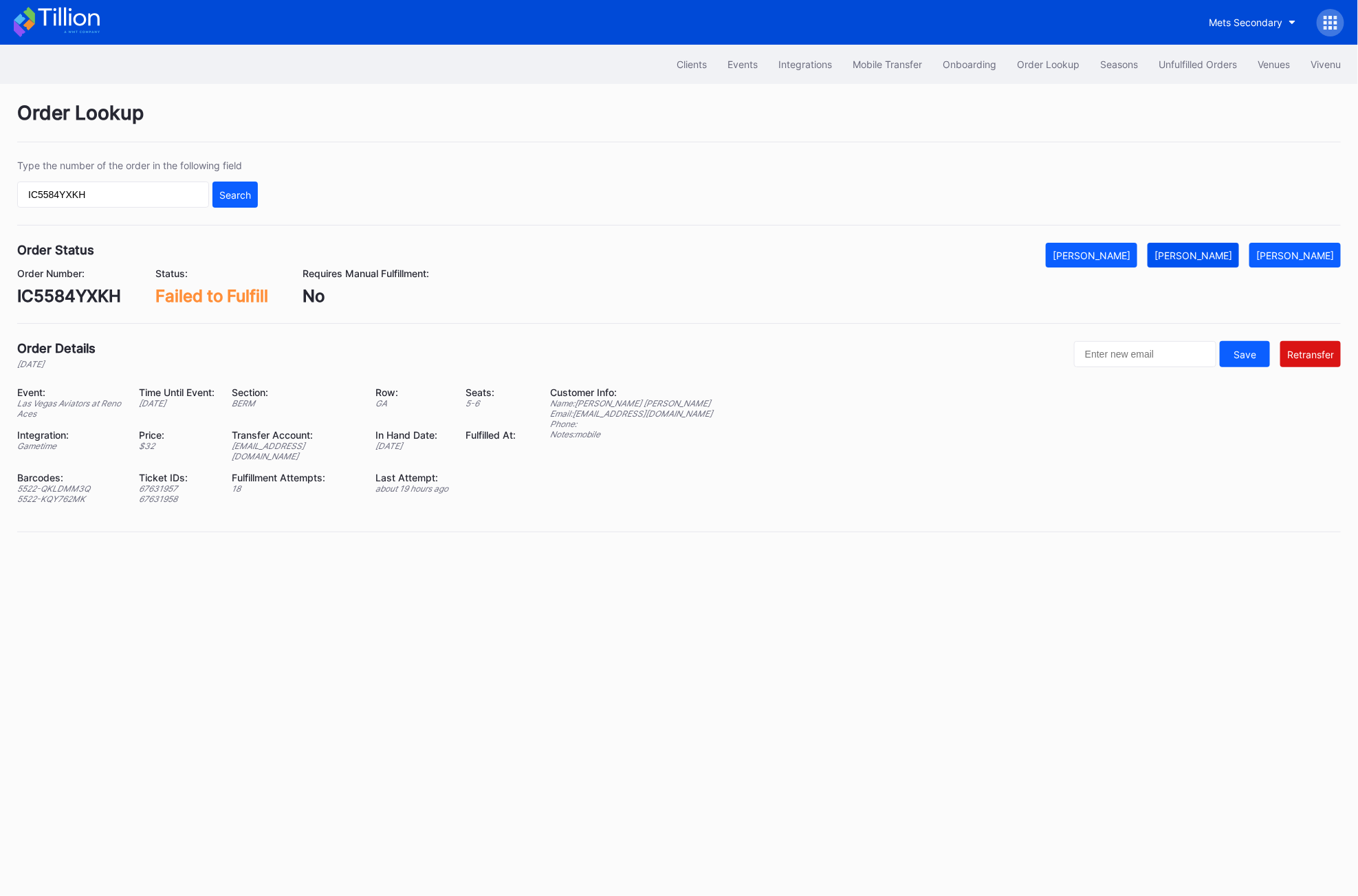
click at [1178, 244] on button "[PERSON_NAME]" at bounding box center [1193, 255] width 91 height 25
click at [1178, 65] on div "Unfulfilled Orders" at bounding box center [1198, 64] width 79 height 12
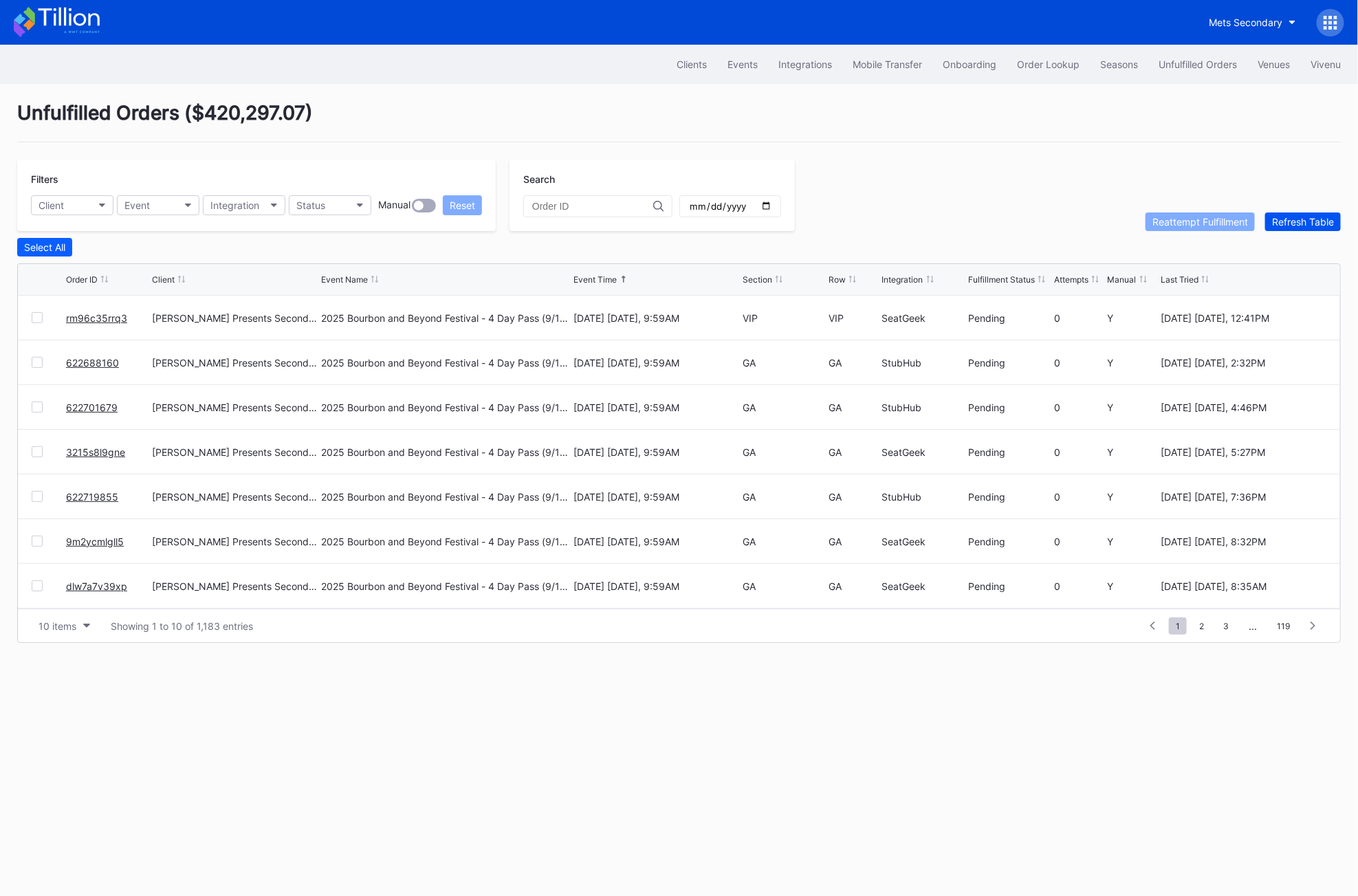
click at [1178, 223] on div "Refresh Table" at bounding box center [1304, 222] width 62 height 12
click at [1033, 62] on div "Order Lookup" at bounding box center [1049, 64] width 63 height 12
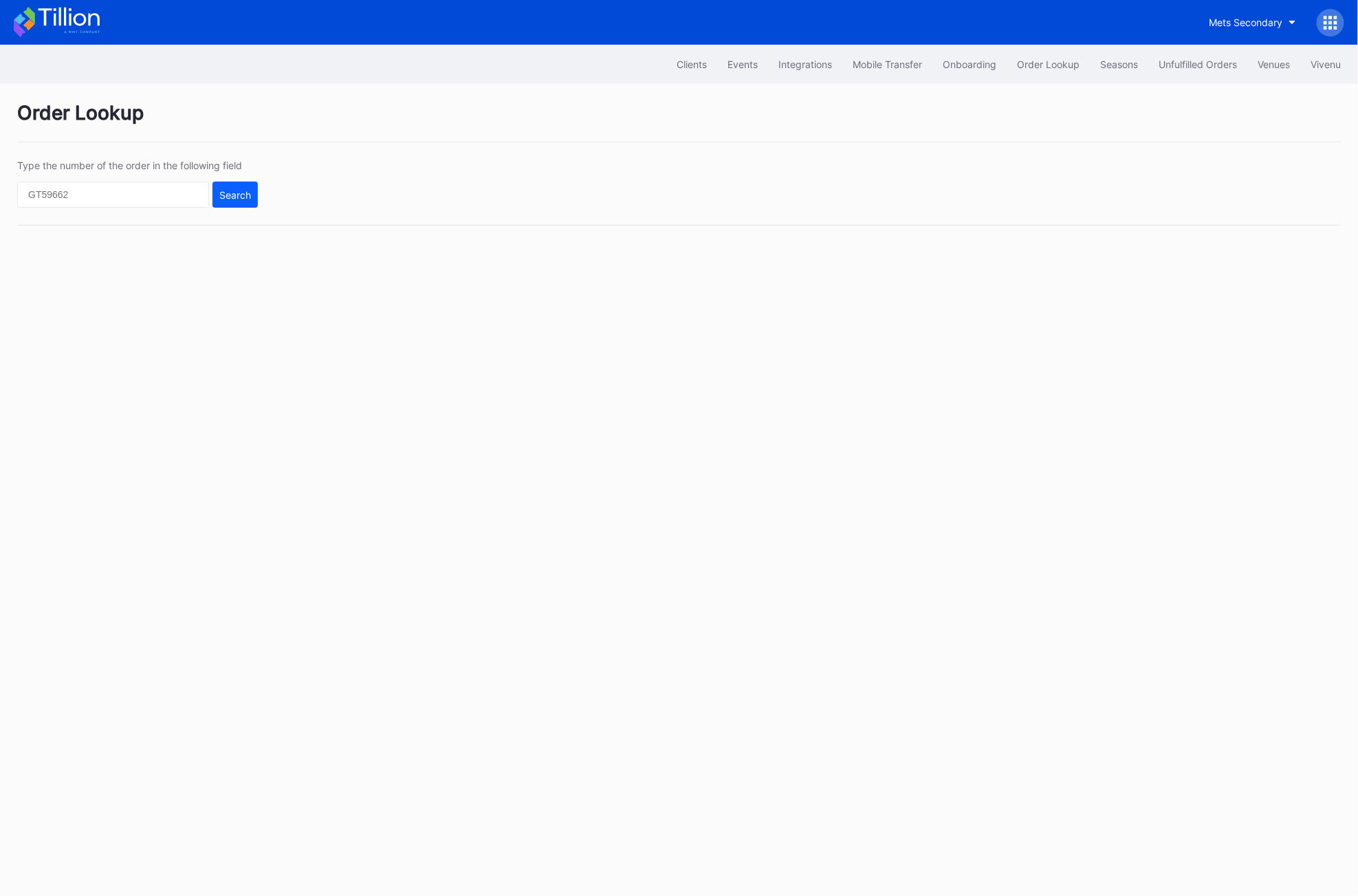
click at [113, 210] on div "Type the number of the order in the following field Search" at bounding box center [679, 192] width 1324 height 66
click at [113, 204] on input "text" at bounding box center [113, 194] width 192 height 26
paste input "8e7lsn6v60l"
type input "8e7lsn6v60l"
drag, startPoint x: 249, startPoint y: 200, endPoint x: 233, endPoint y: 193, distance: 17.5
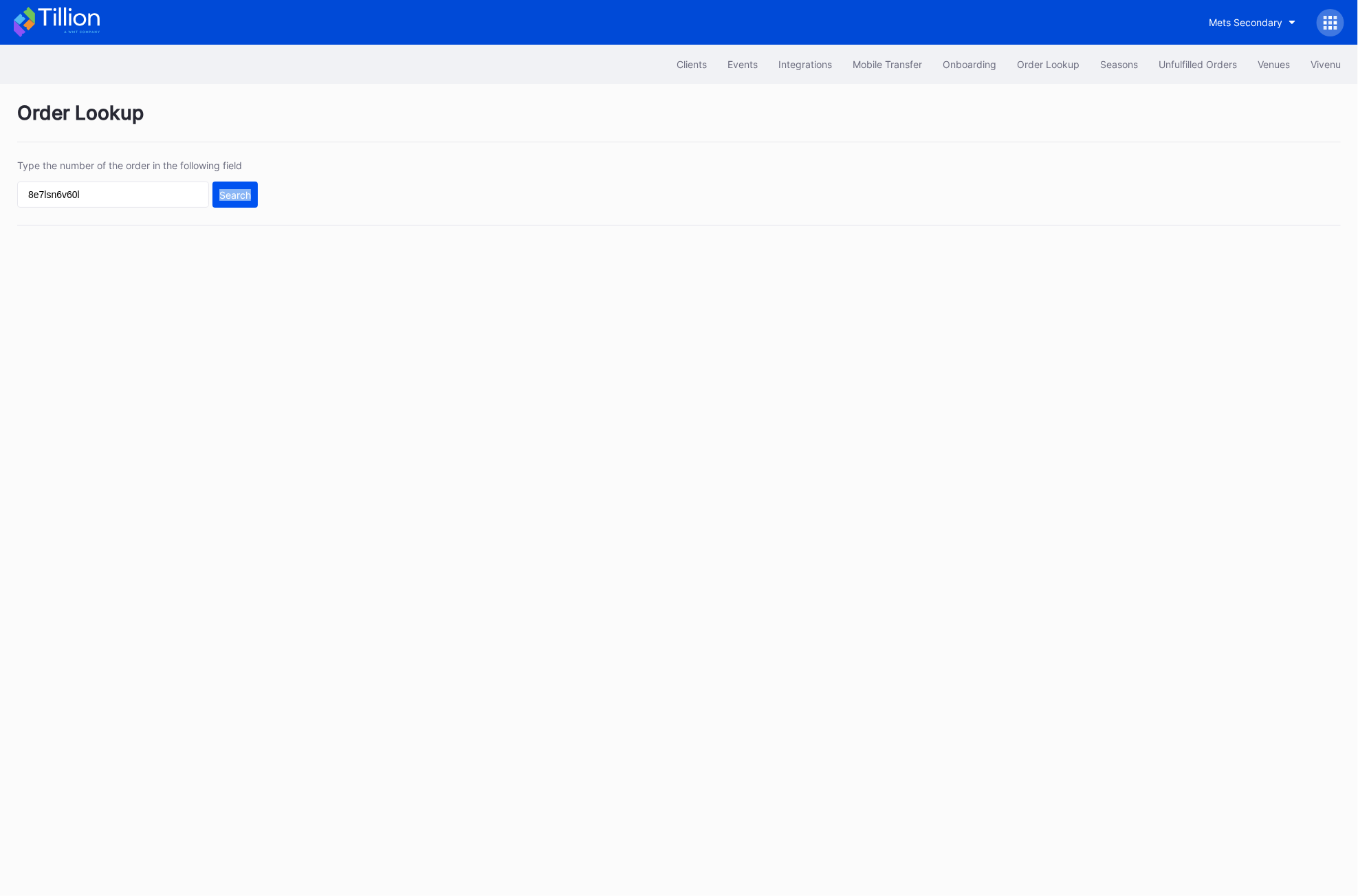
click at [233, 193] on div "Search" at bounding box center [235, 195] width 32 height 12
